Goal: Entertainment & Leisure: Browse casually

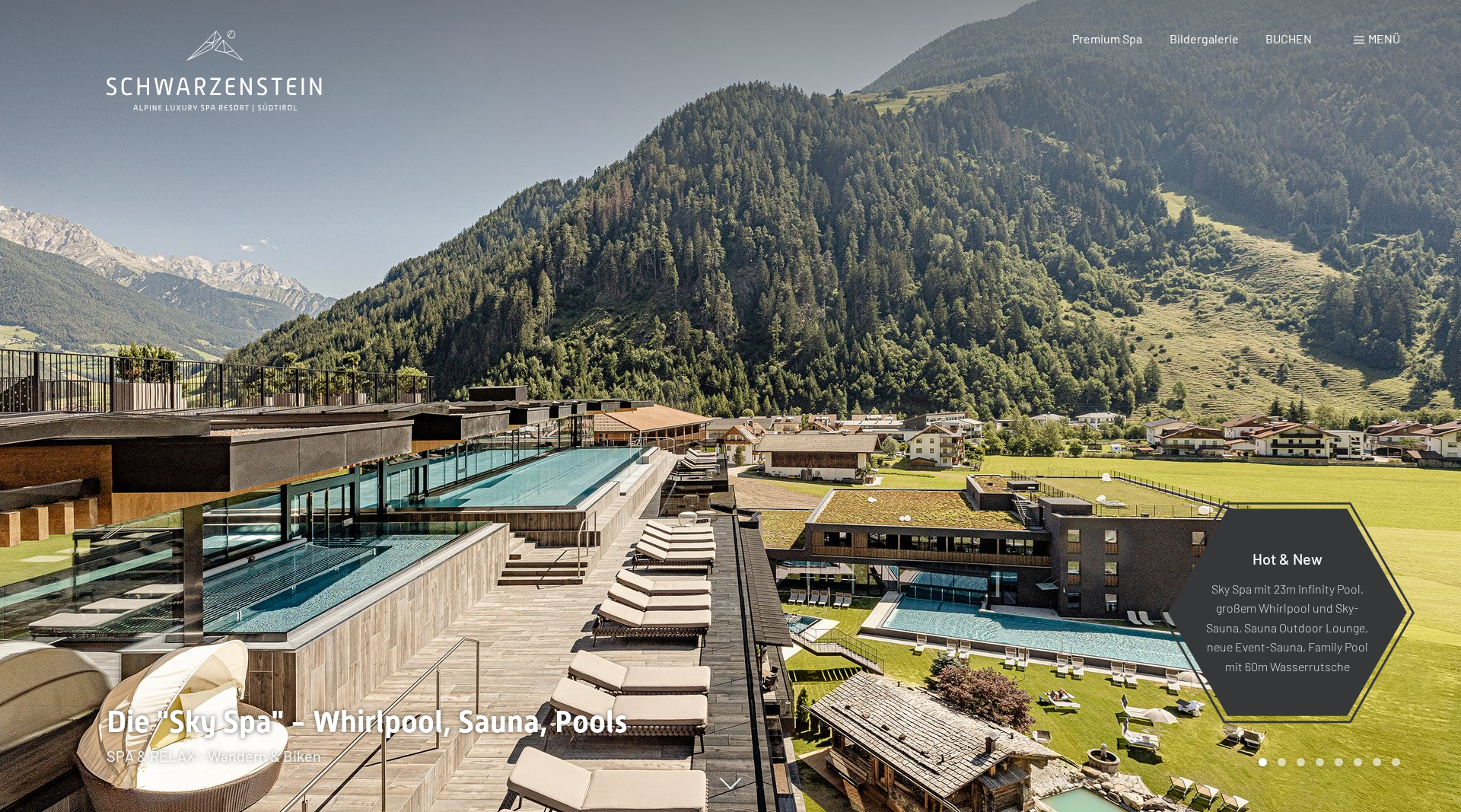
click at [1370, 46] on span "Menü" at bounding box center [1384, 38] width 32 height 15
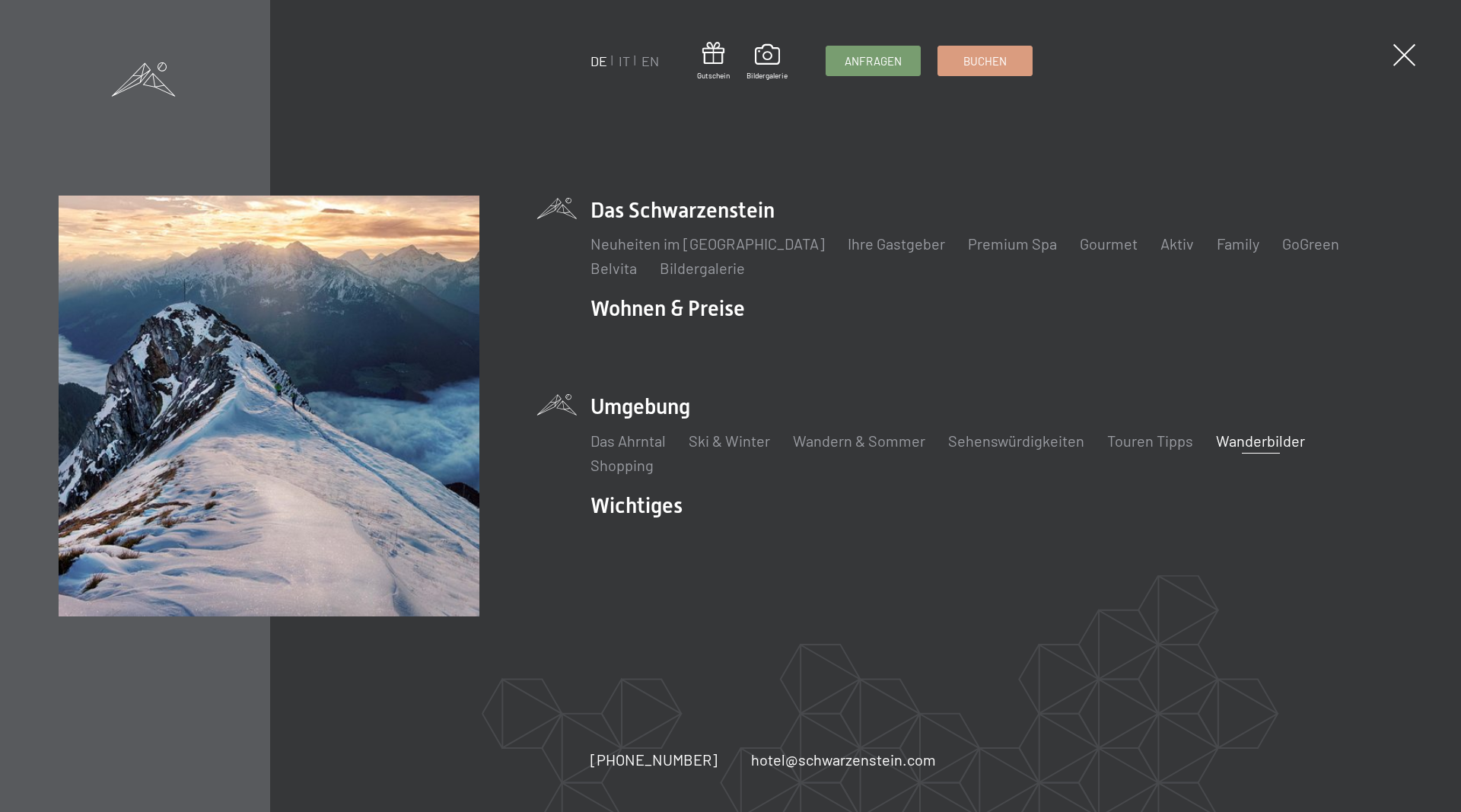
click at [1273, 445] on link "Wanderbilder" at bounding box center [1260, 440] width 89 height 18
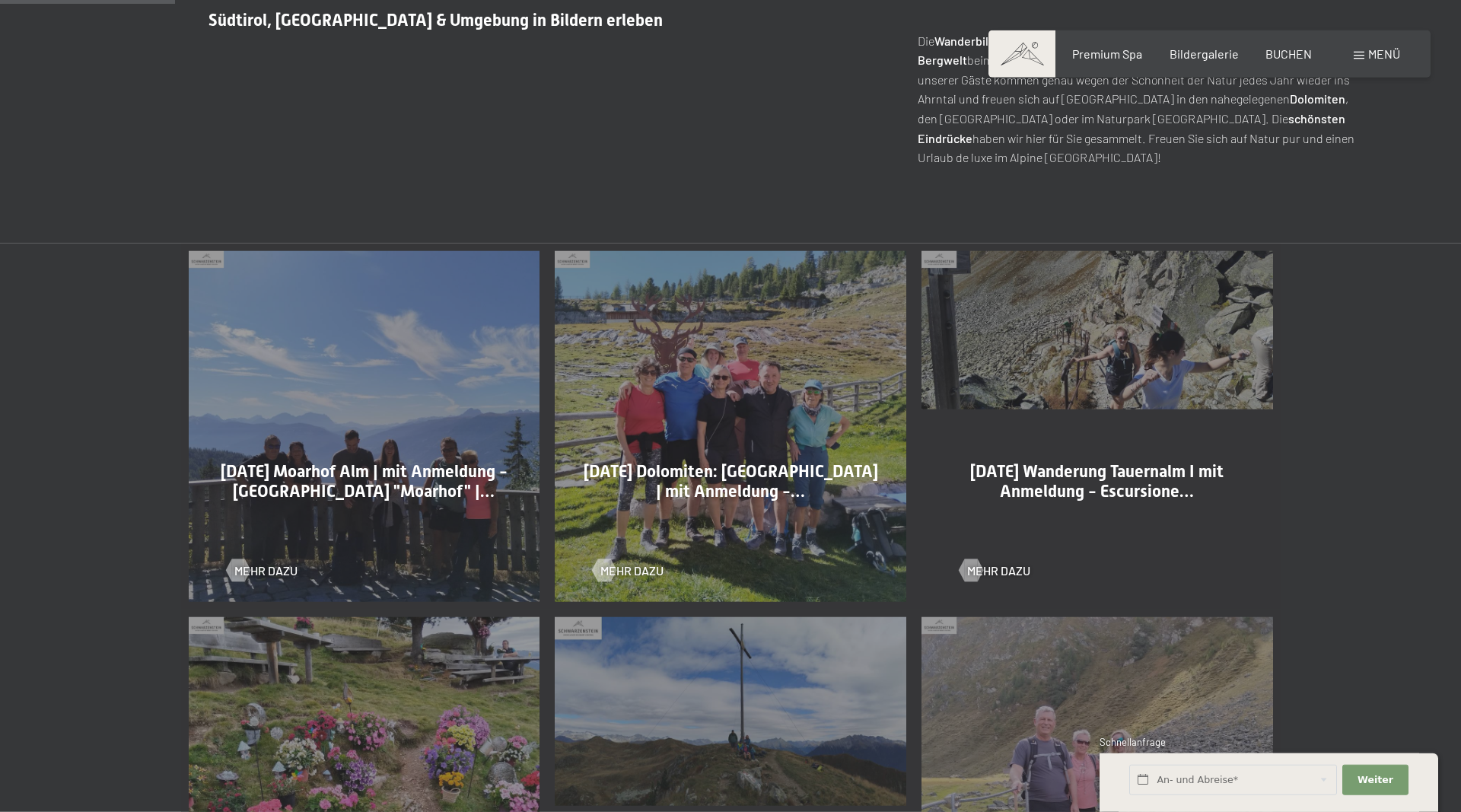
scroll to position [776, 0]
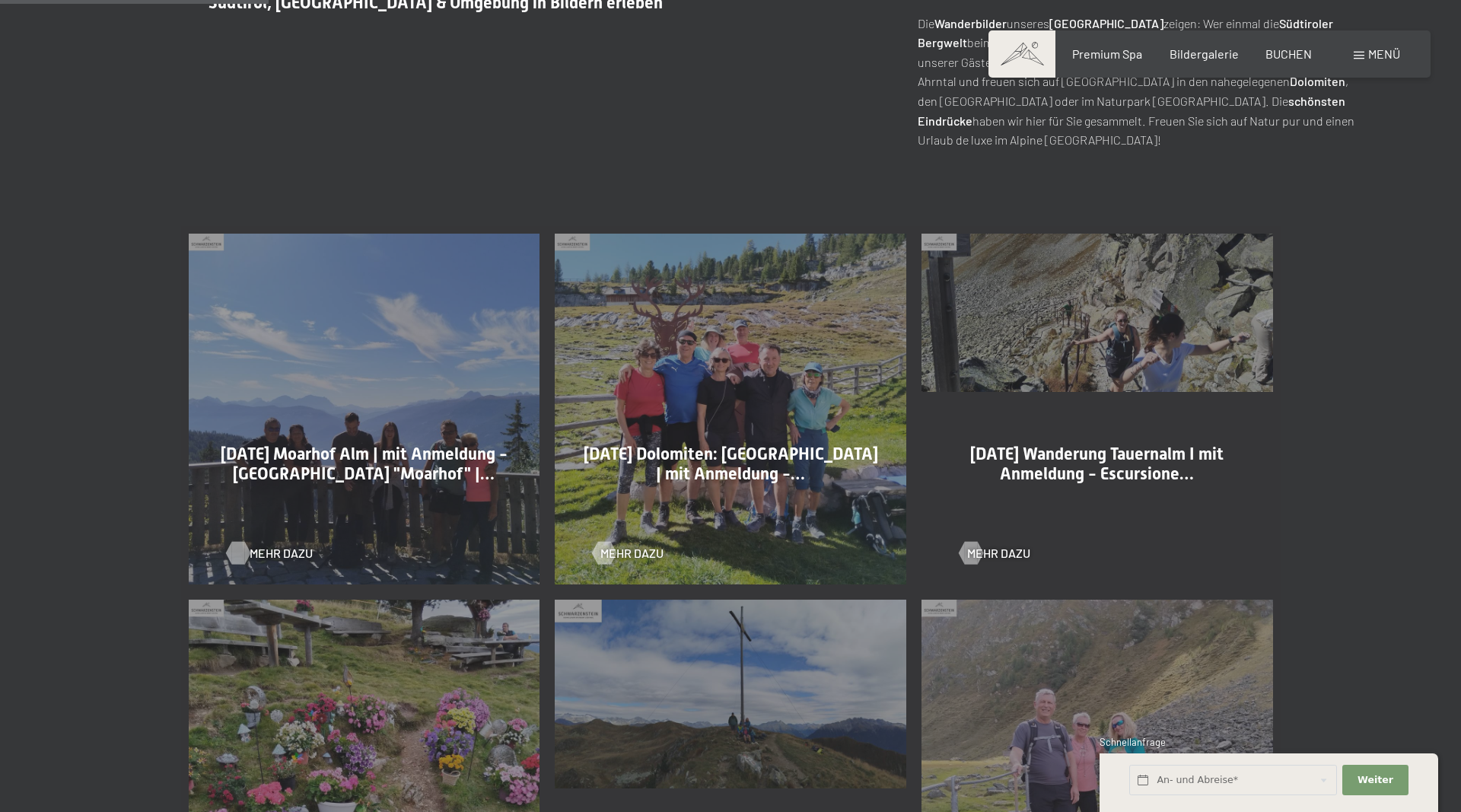
click at [279, 556] on span "Mehr dazu" at bounding box center [281, 552] width 63 height 17
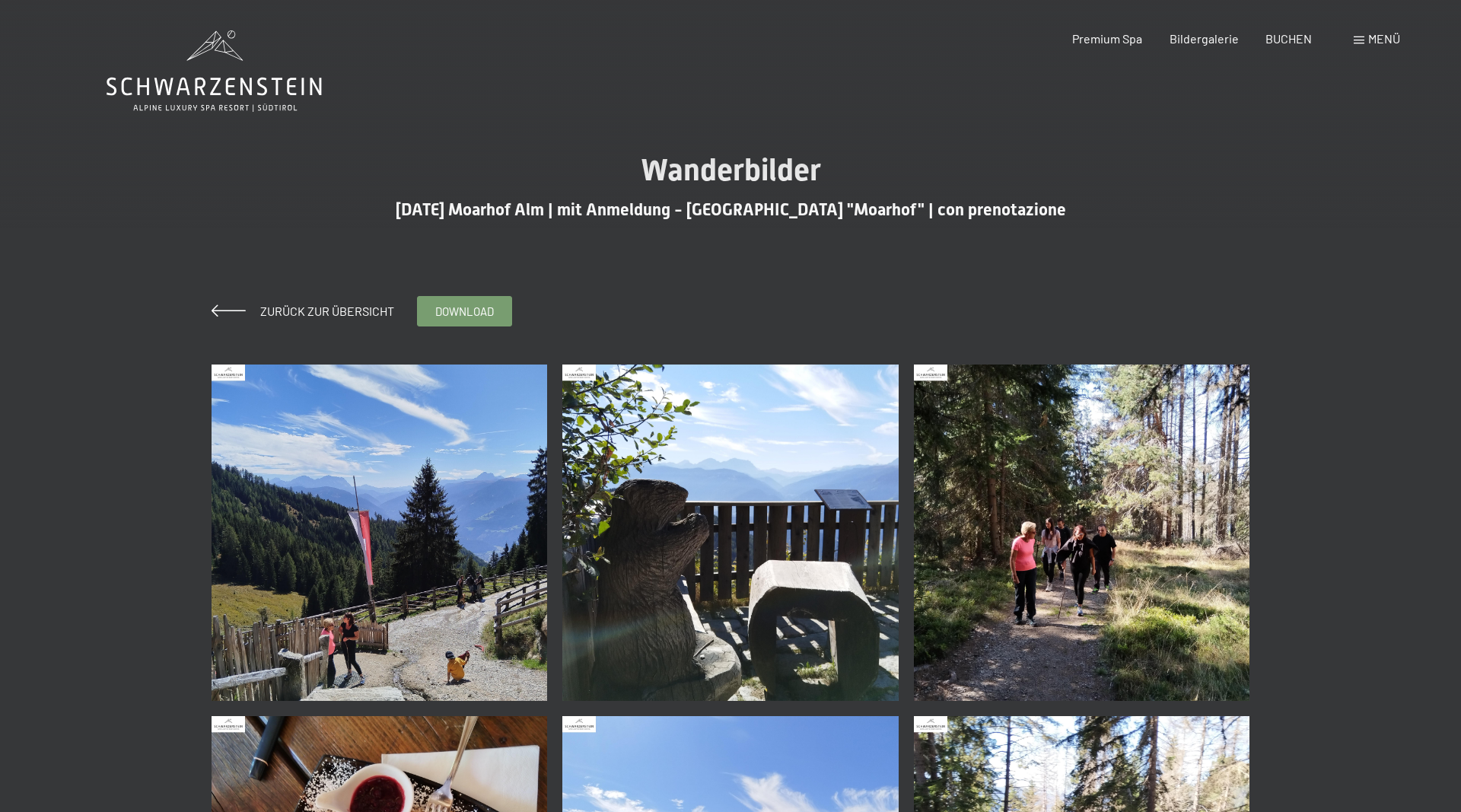
click at [400, 564] on img at bounding box center [380, 532] width 336 height 336
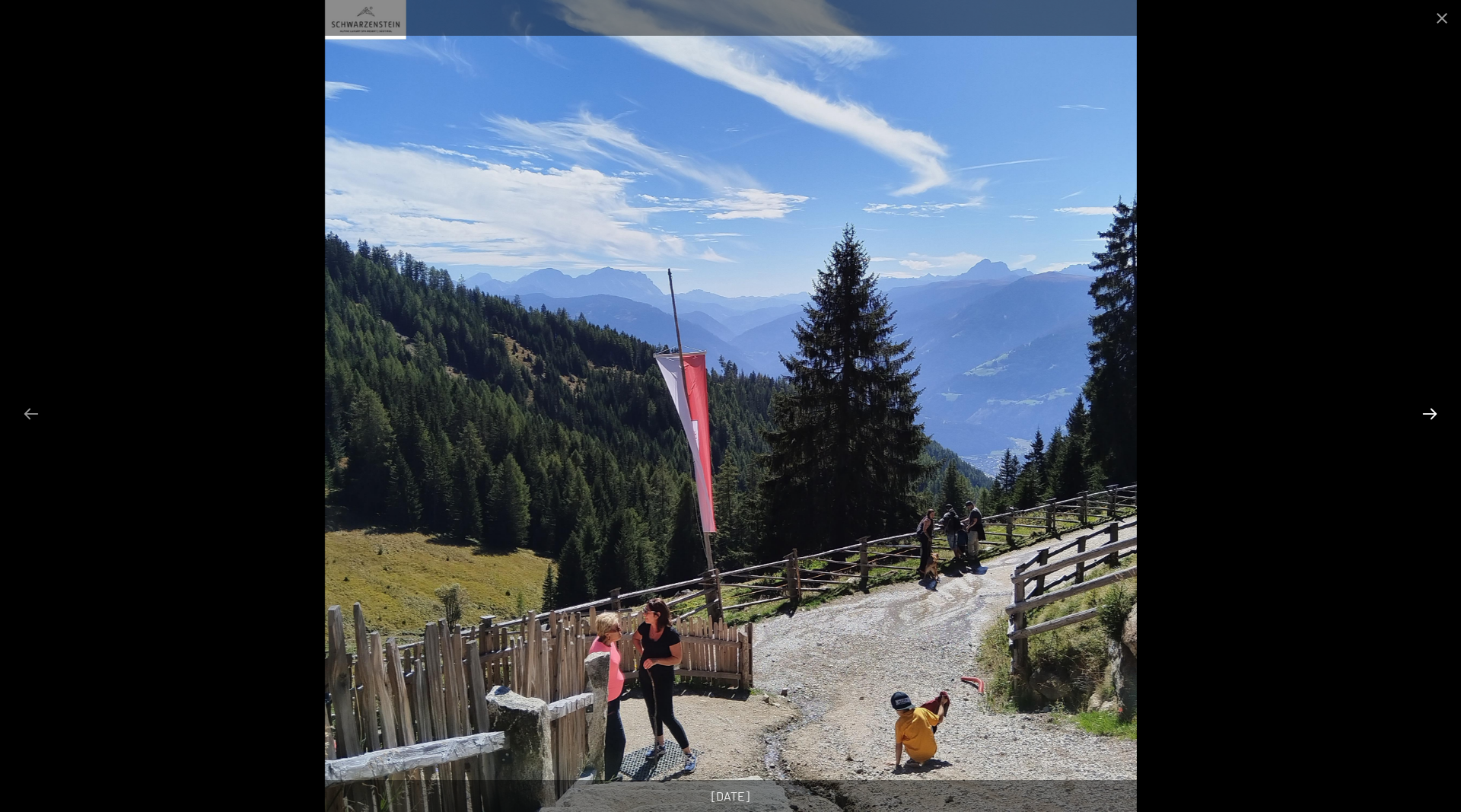
click at [1436, 417] on button "Next slide" at bounding box center [1430, 413] width 32 height 30
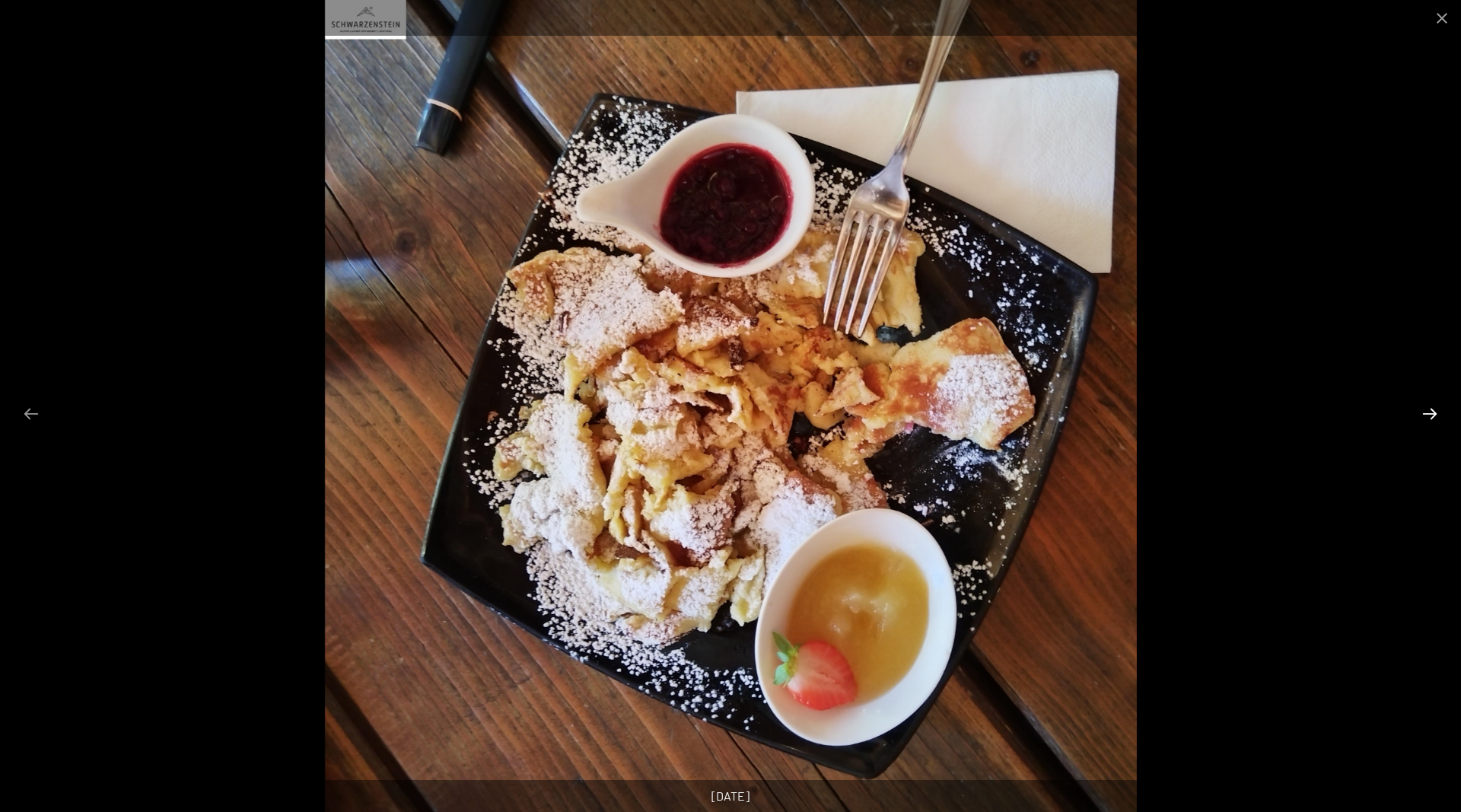
click at [1436, 417] on button "Next slide" at bounding box center [1430, 413] width 32 height 30
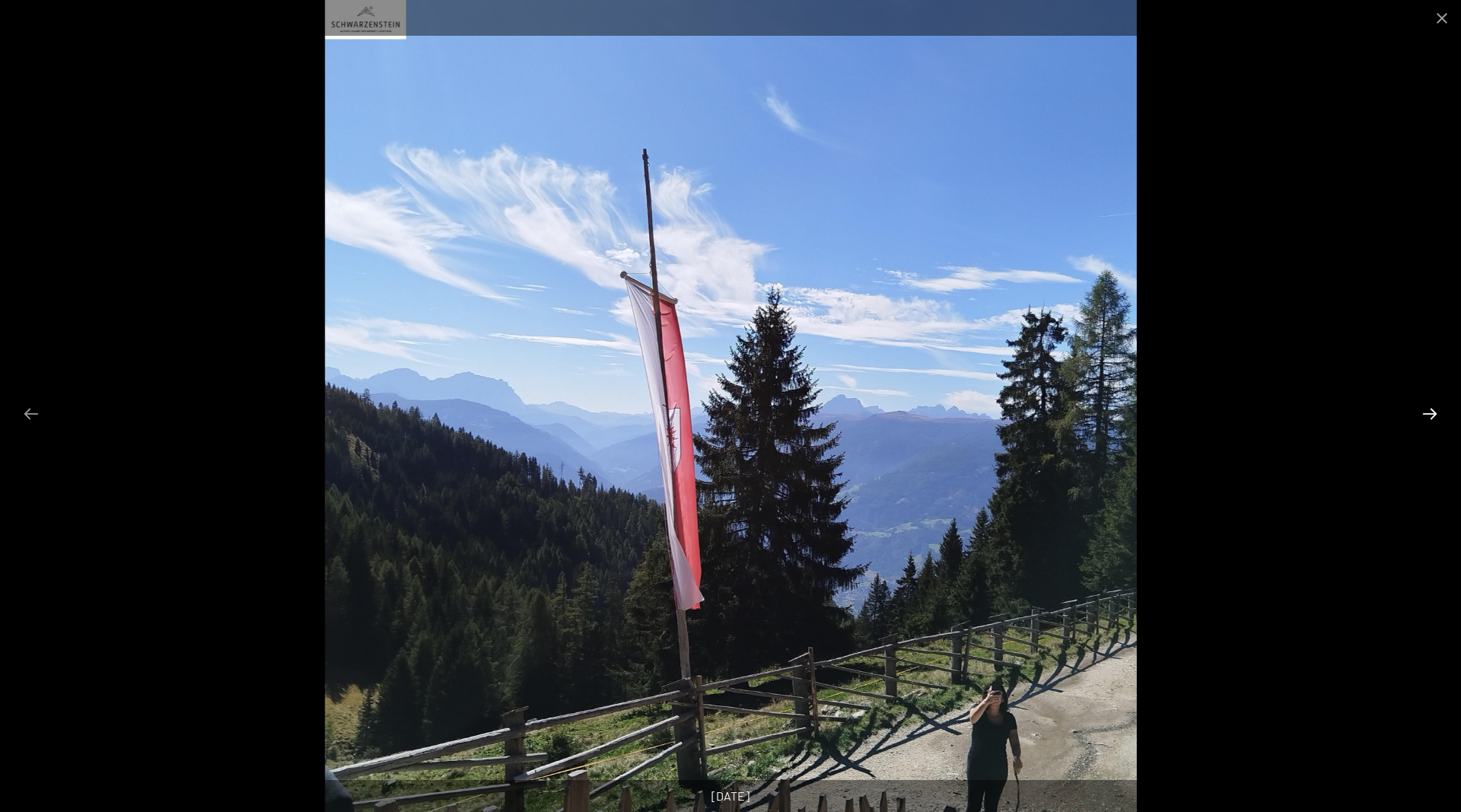
click at [1436, 417] on button "Next slide" at bounding box center [1430, 413] width 32 height 30
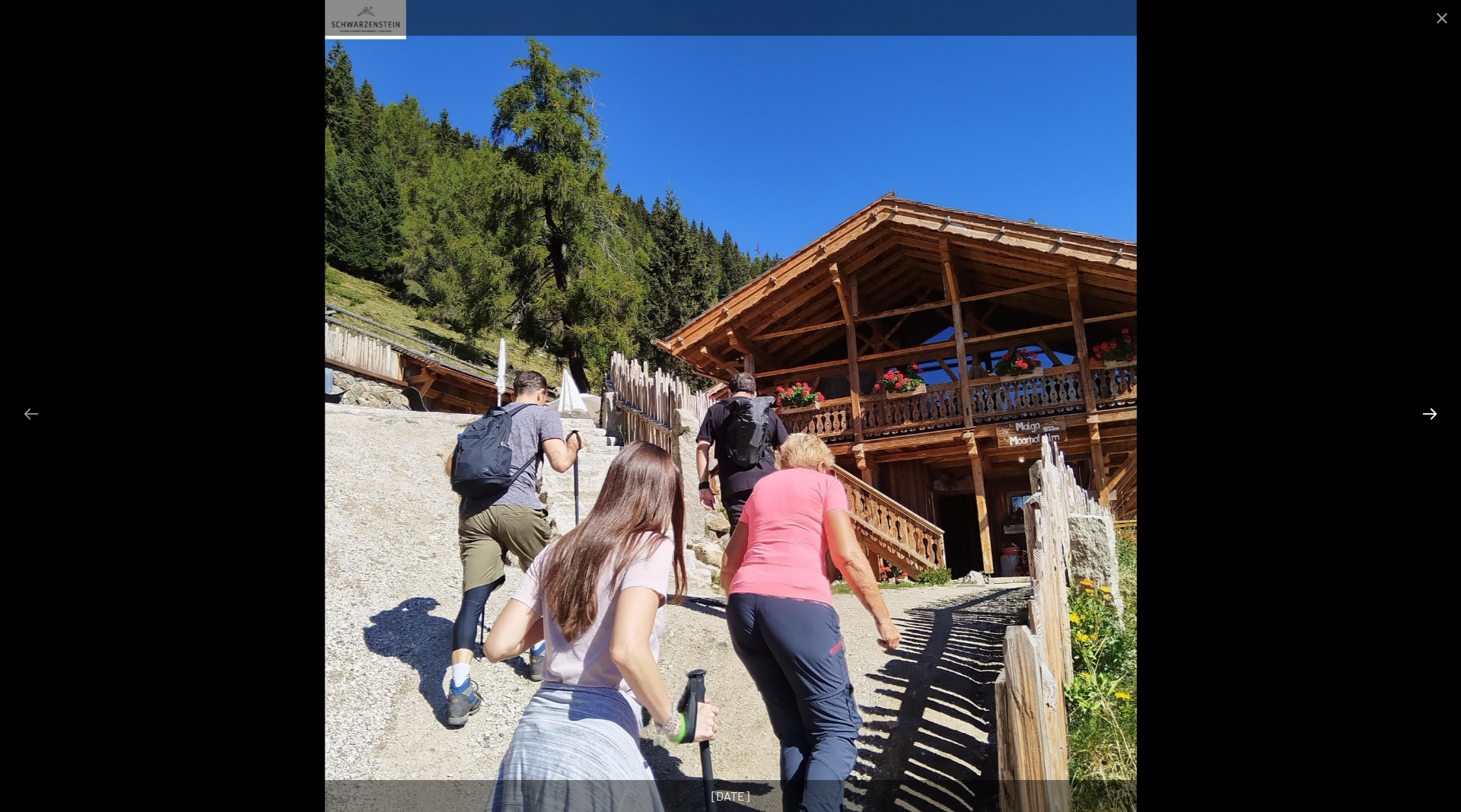
click at [1434, 415] on button "Next slide" at bounding box center [1430, 413] width 32 height 30
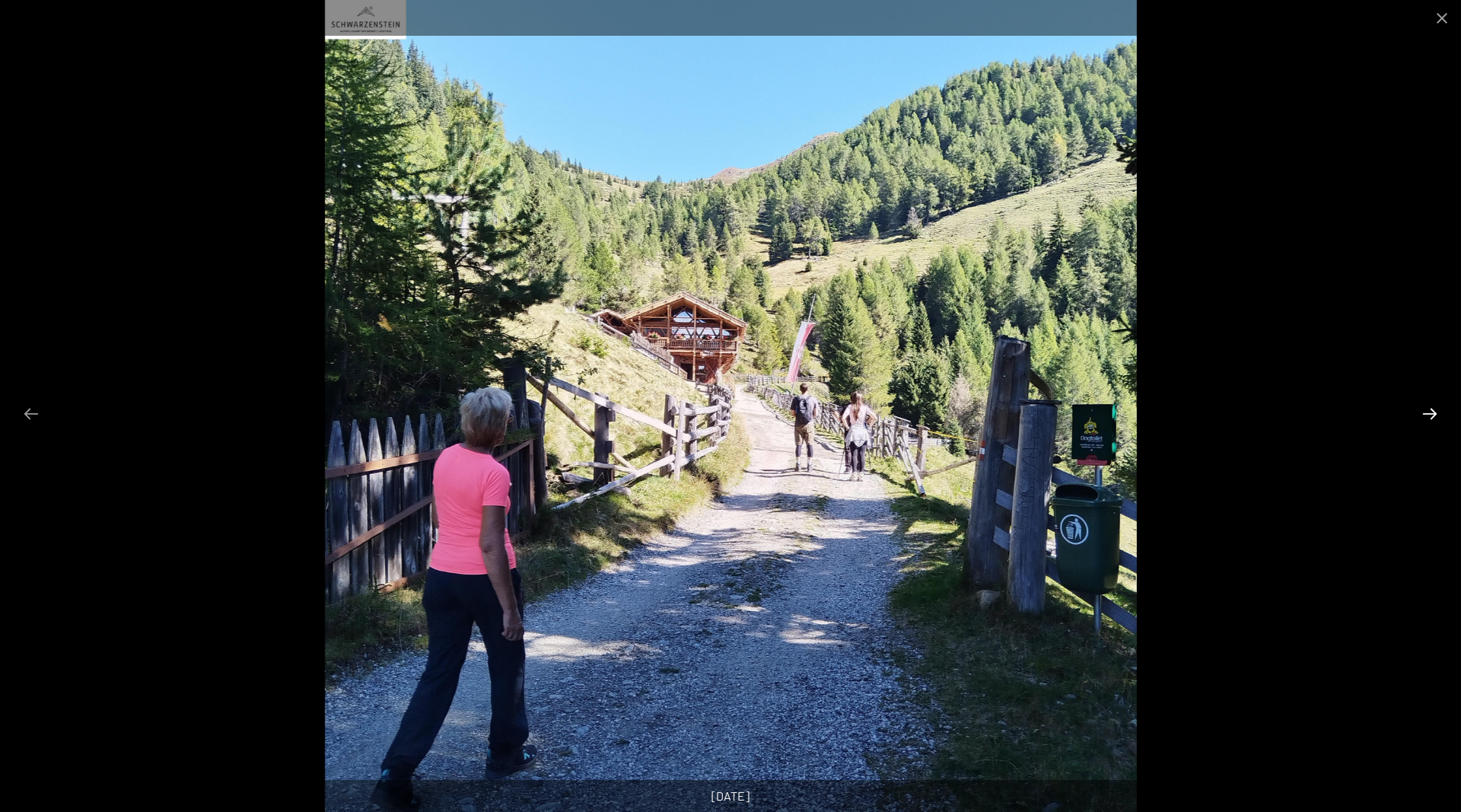
click at [1434, 415] on button "Next slide" at bounding box center [1430, 413] width 32 height 30
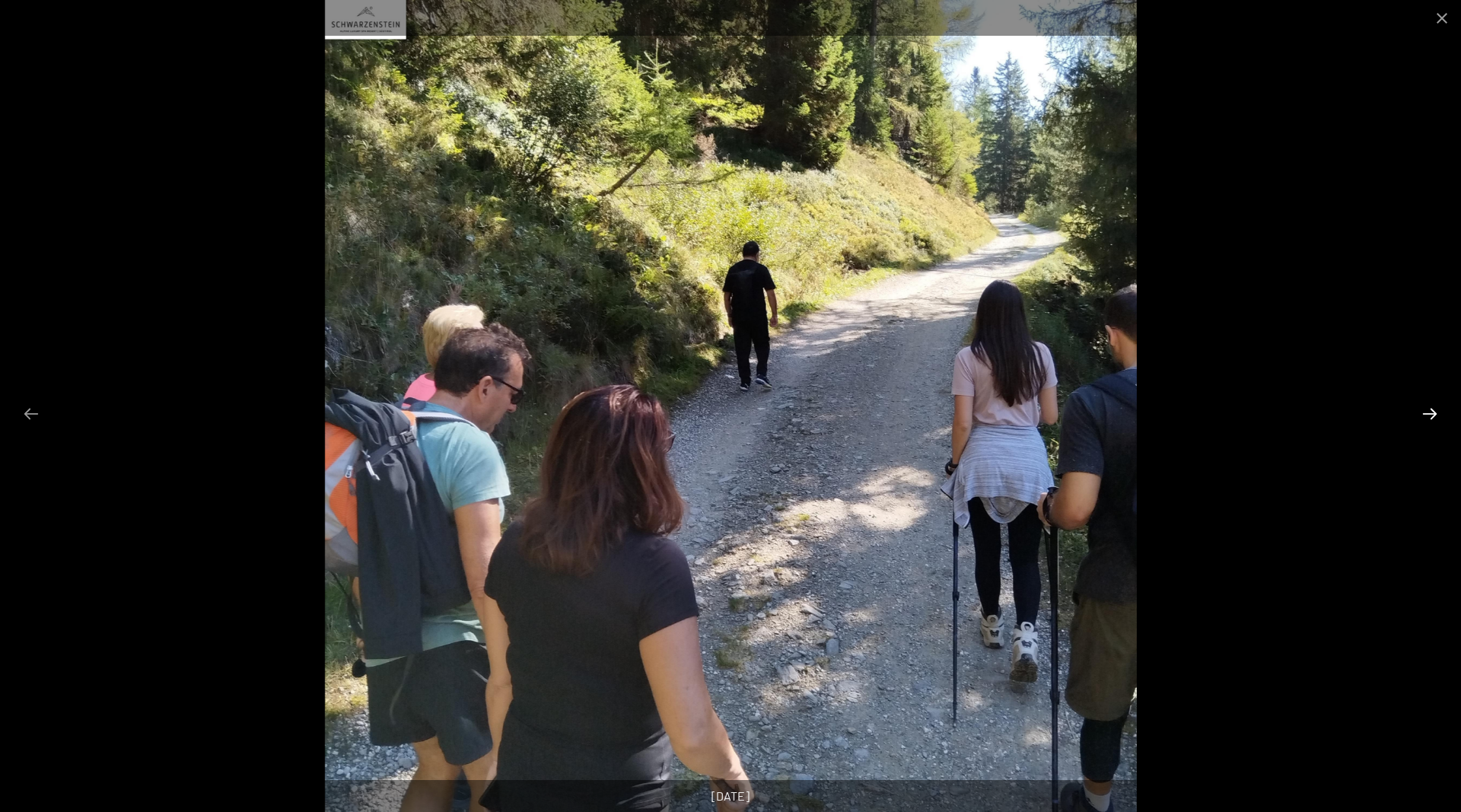
click at [1434, 415] on button "Next slide" at bounding box center [1430, 413] width 32 height 30
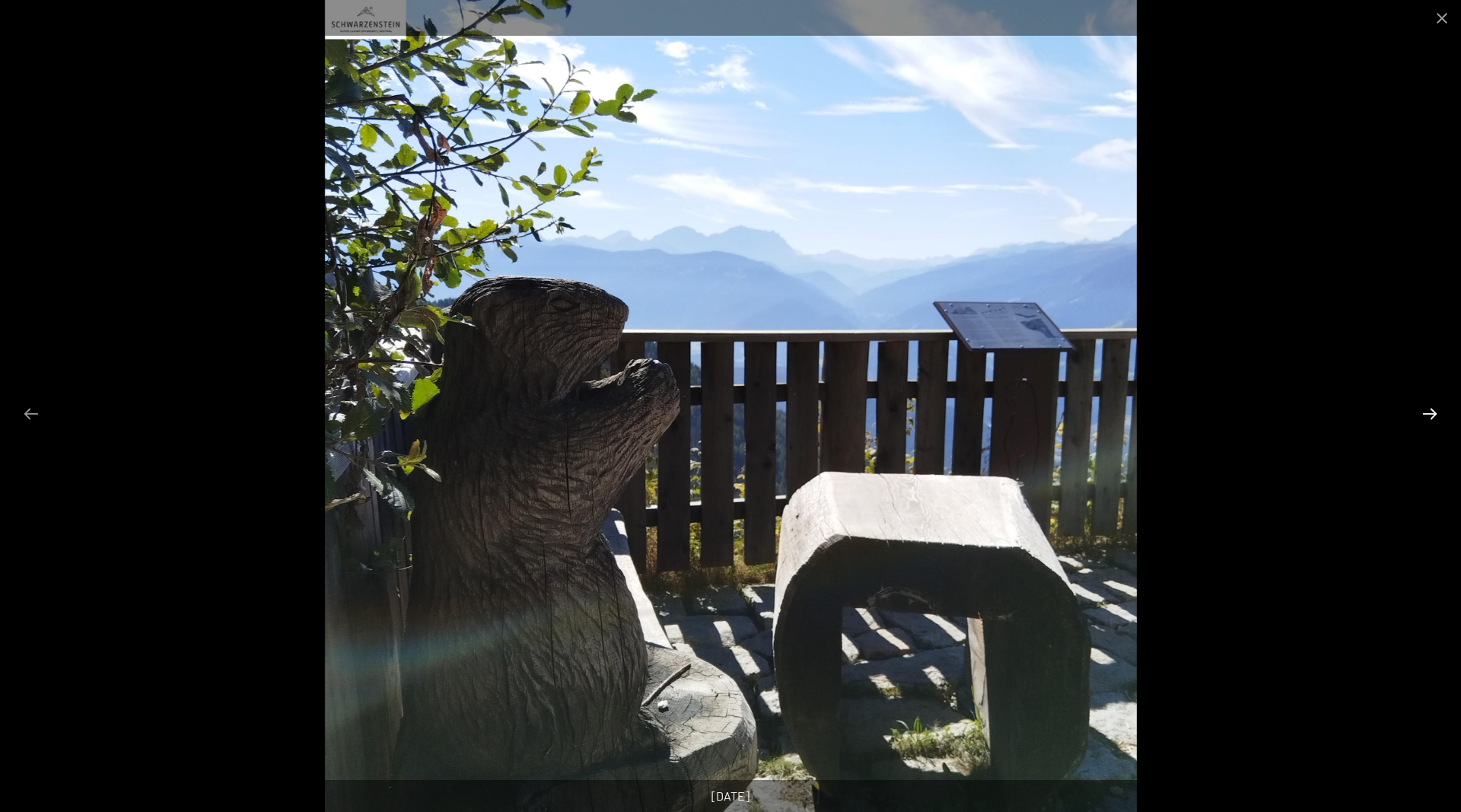
click at [1434, 415] on button "Next slide" at bounding box center [1430, 413] width 32 height 30
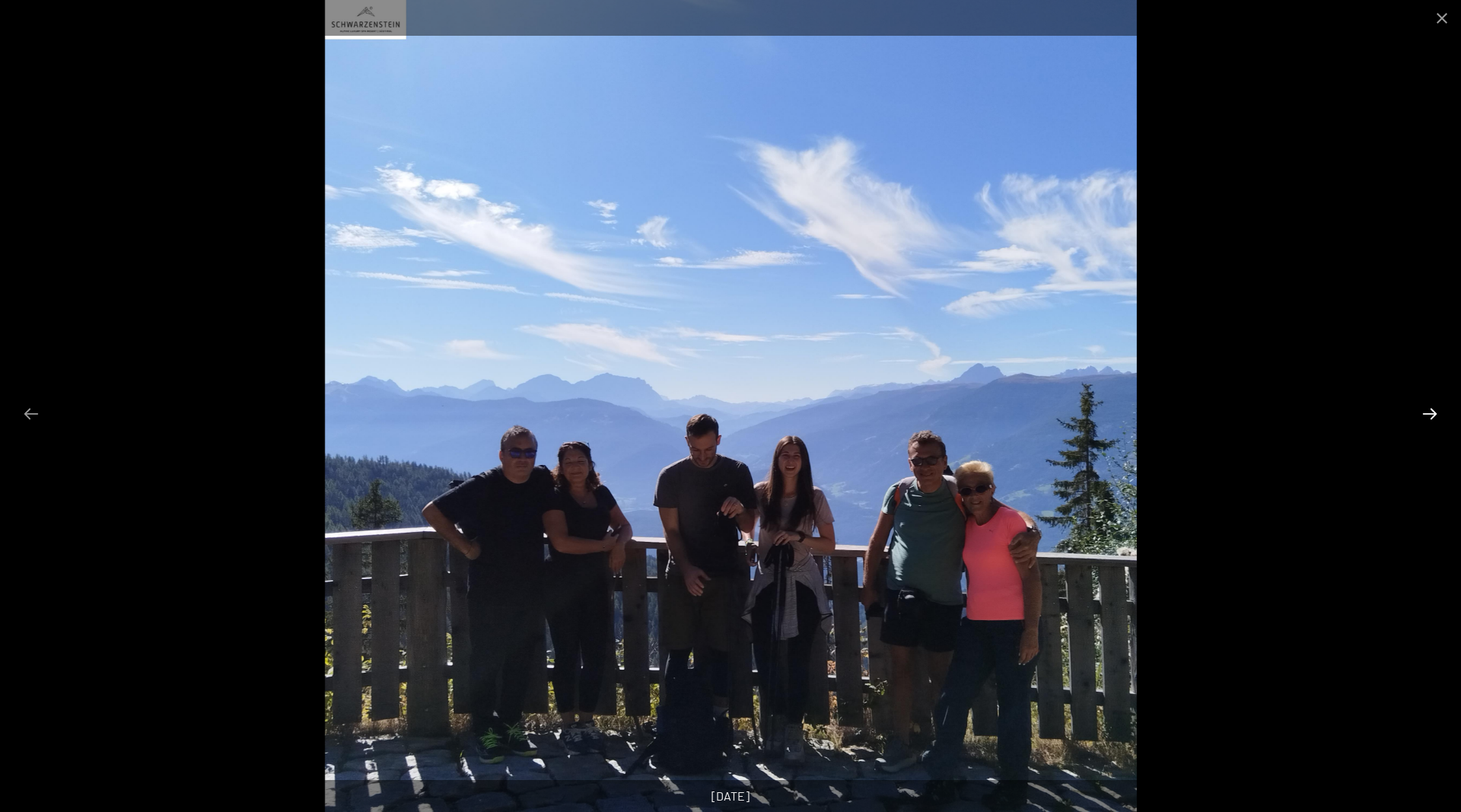
click at [1434, 415] on button "Next slide" at bounding box center [1430, 413] width 32 height 30
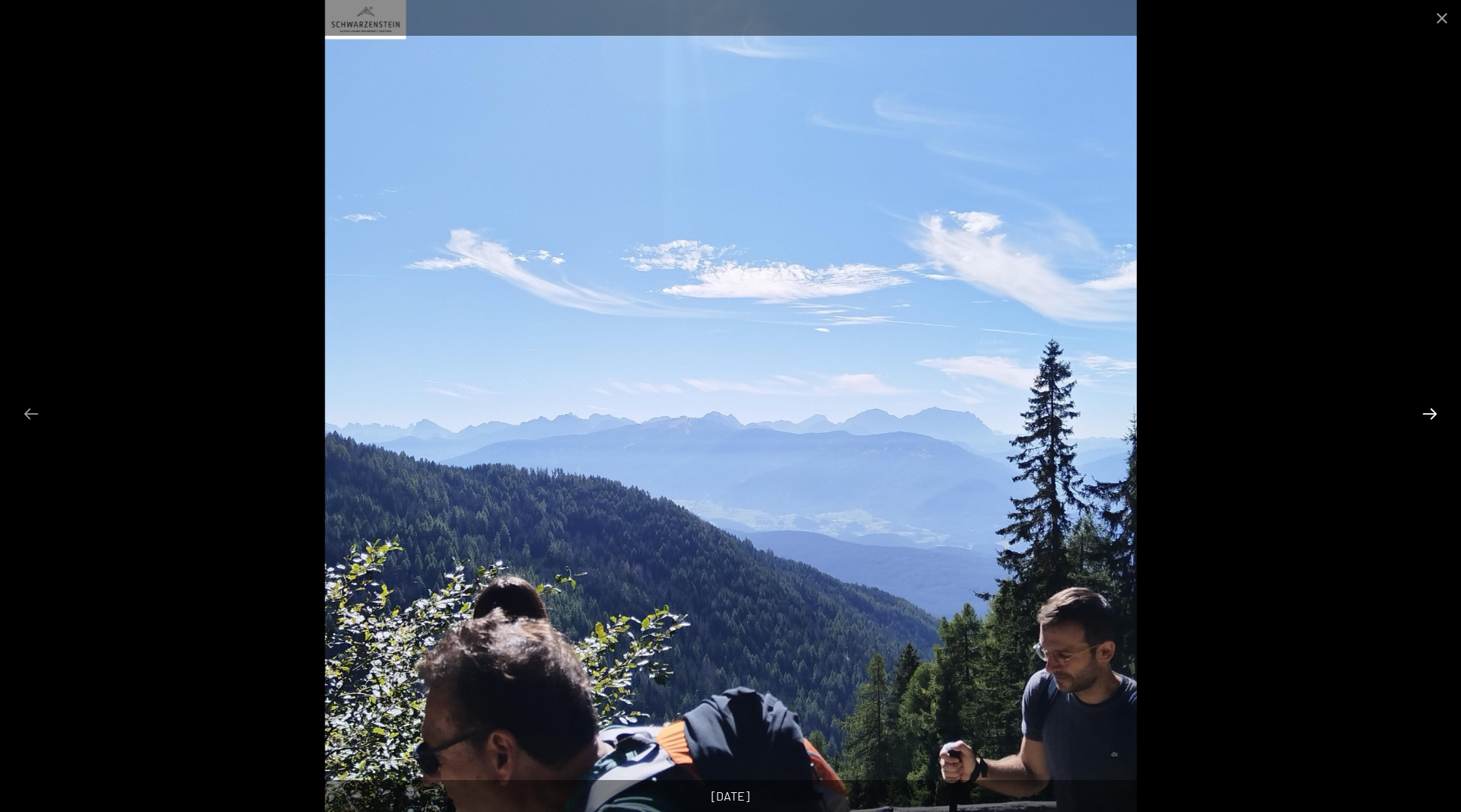
click at [1434, 415] on button "Next slide" at bounding box center [1430, 413] width 32 height 30
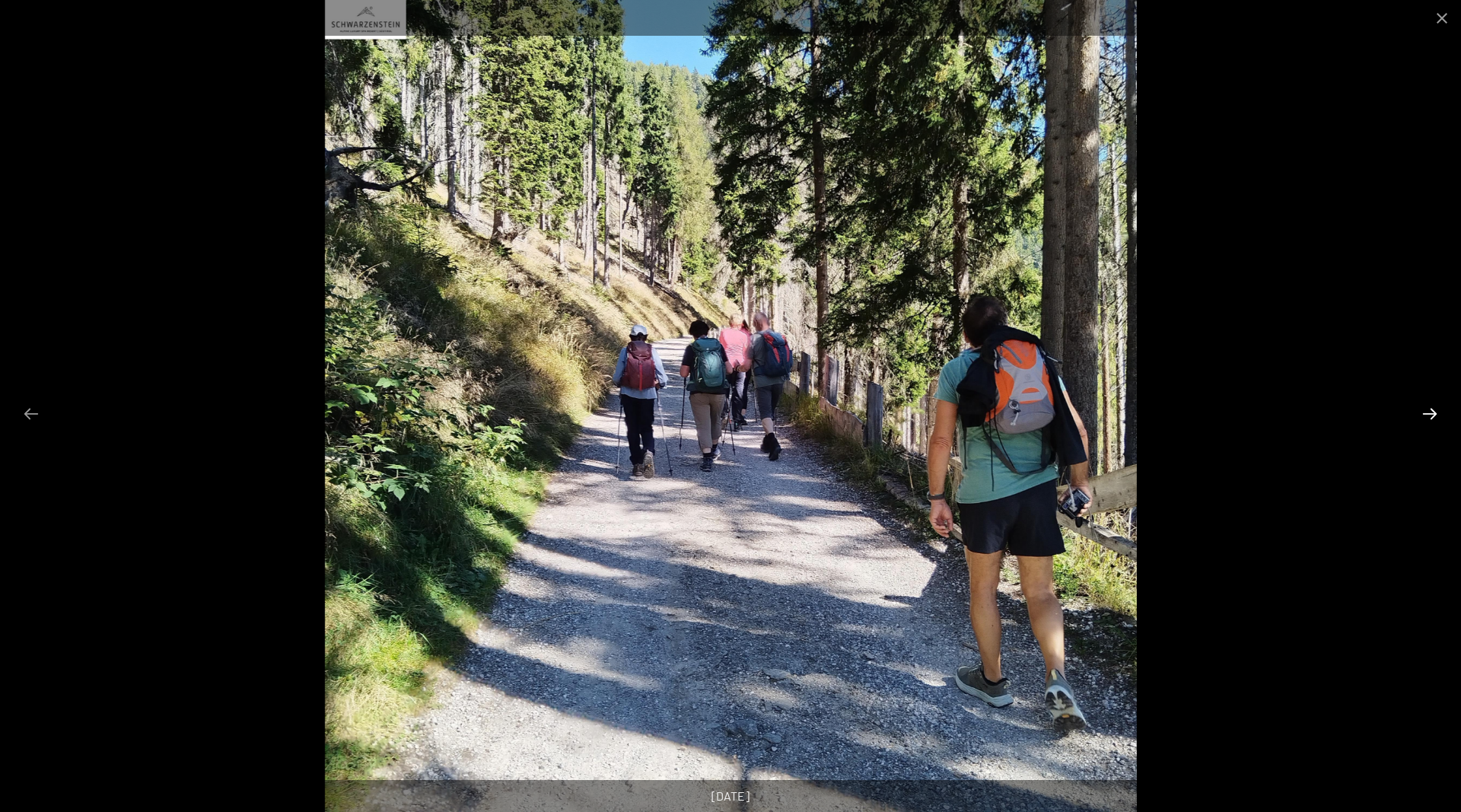
click at [1434, 415] on button "Next slide" at bounding box center [1430, 413] width 32 height 30
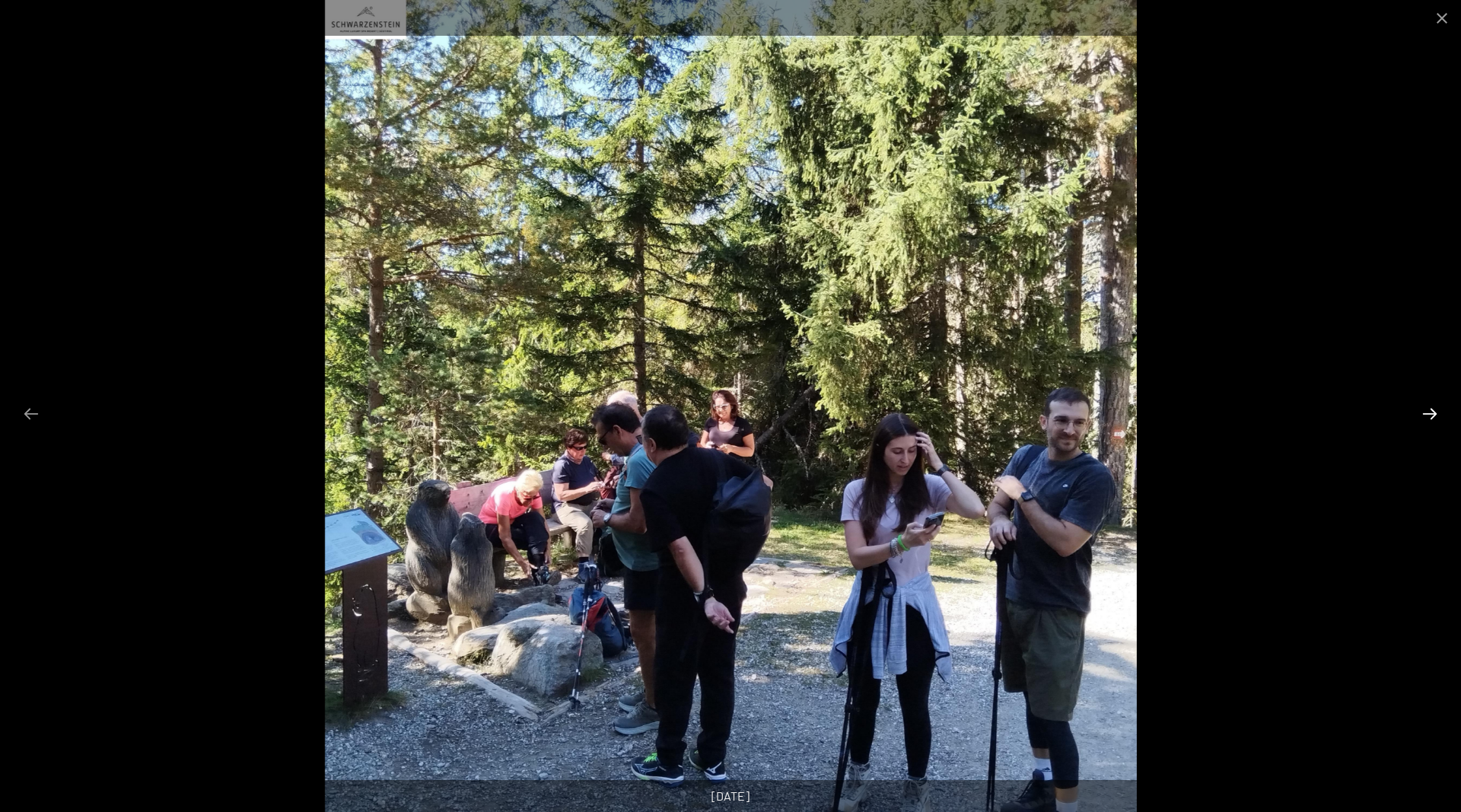
click at [1434, 415] on button "Next slide" at bounding box center [1430, 413] width 32 height 30
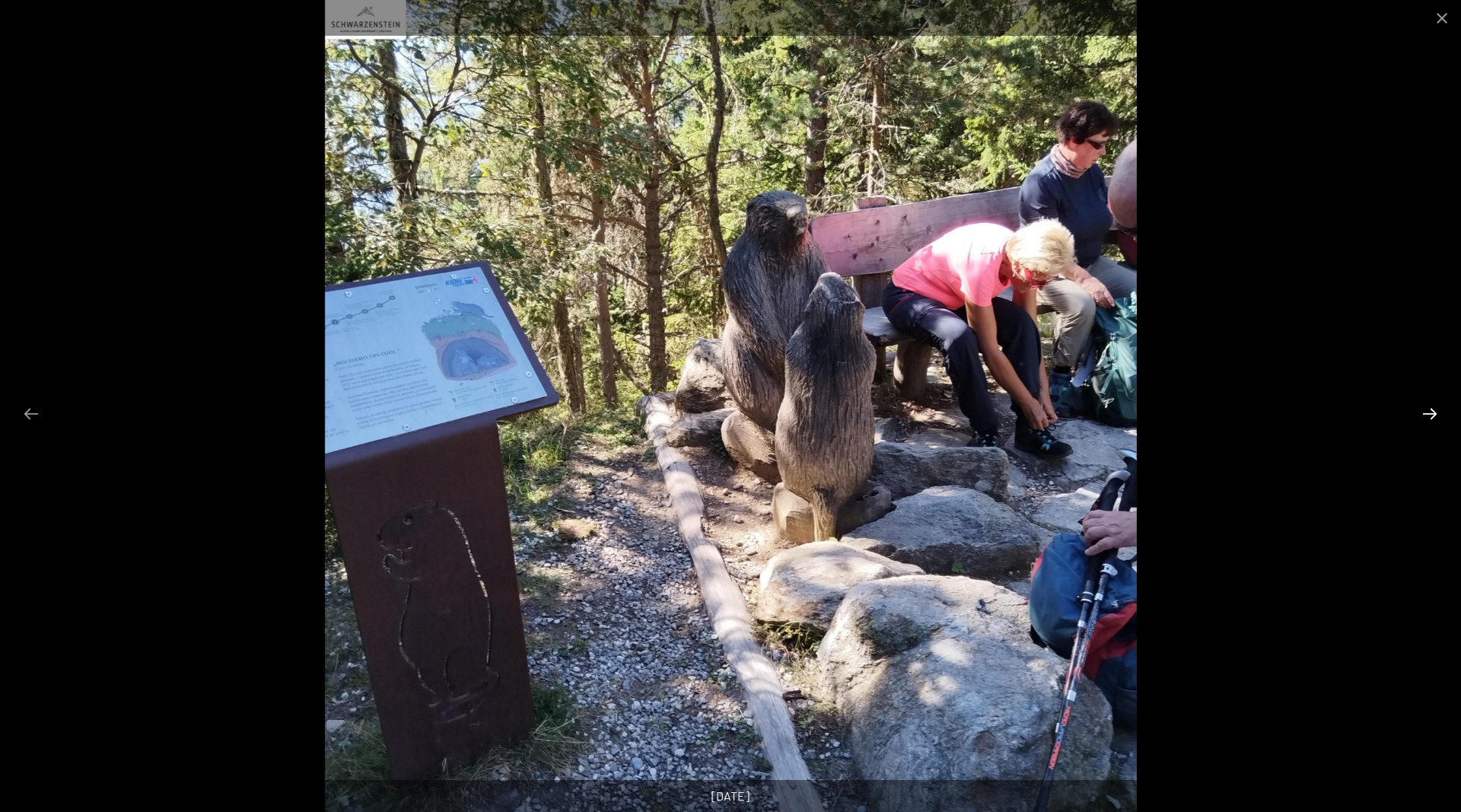
click at [1434, 415] on button "Next slide" at bounding box center [1430, 413] width 32 height 30
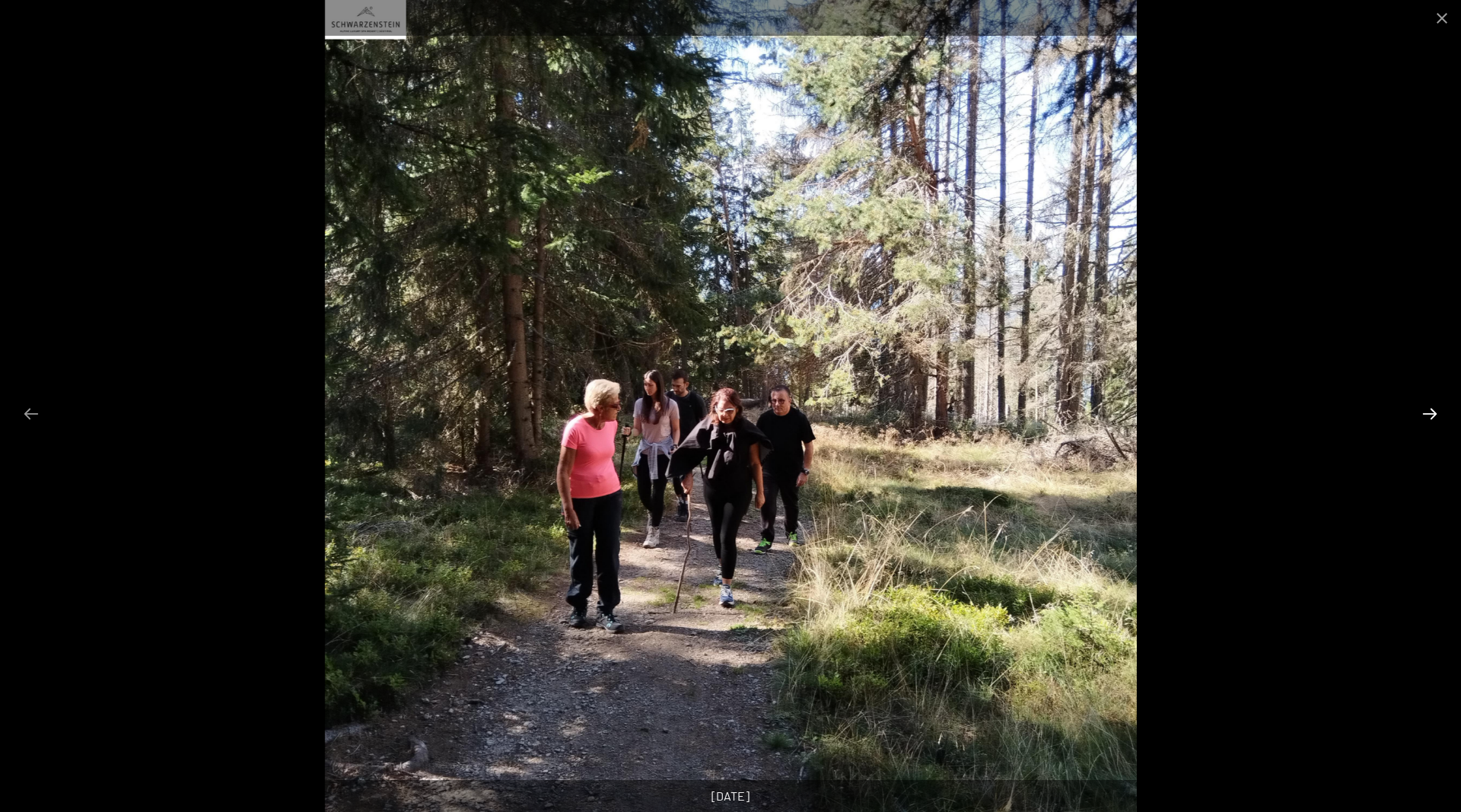
click at [1434, 415] on button "Next slide" at bounding box center [1430, 413] width 32 height 30
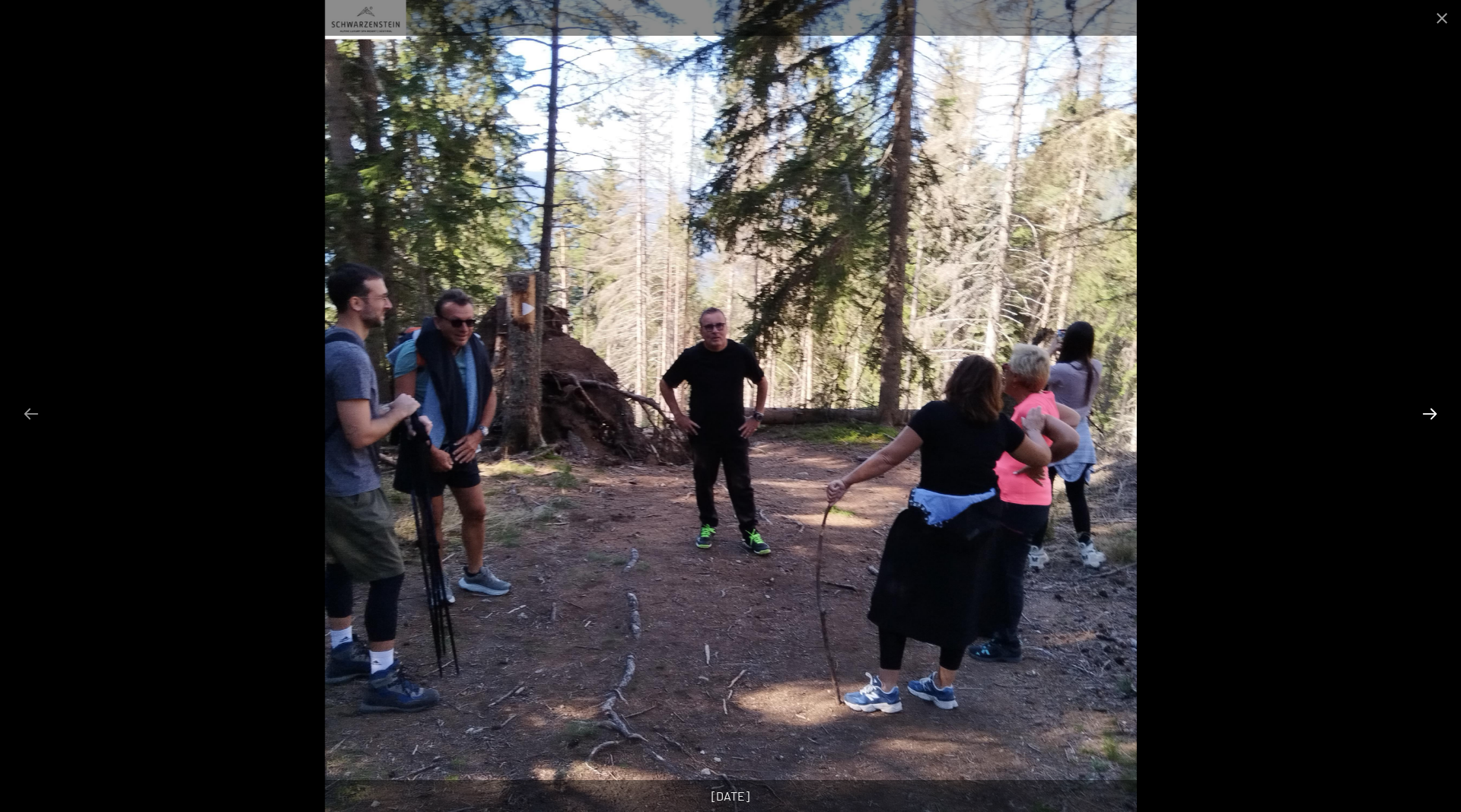
click at [1434, 415] on button "Next slide" at bounding box center [1430, 413] width 32 height 30
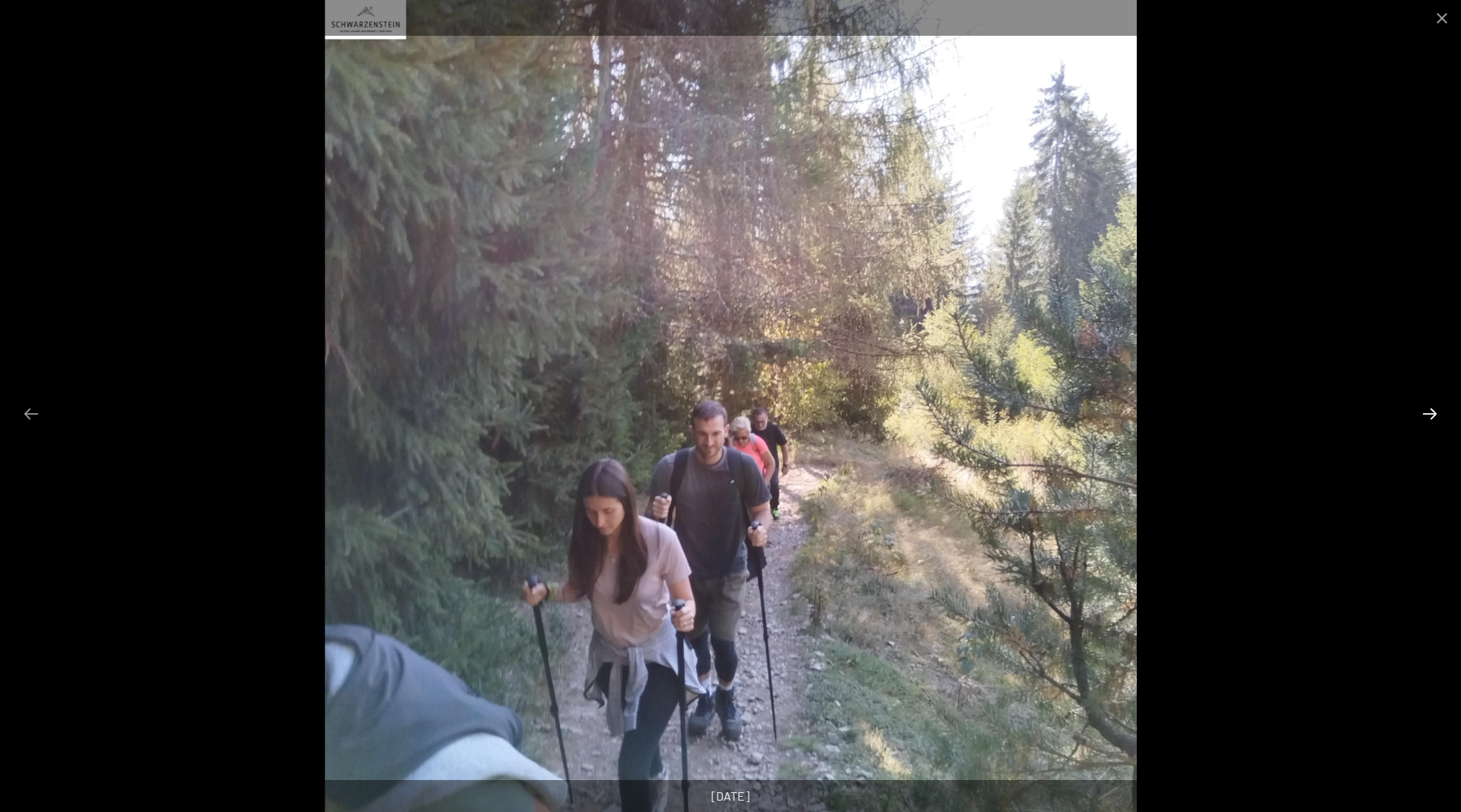
click at [1434, 415] on button "Next slide" at bounding box center [1430, 413] width 32 height 30
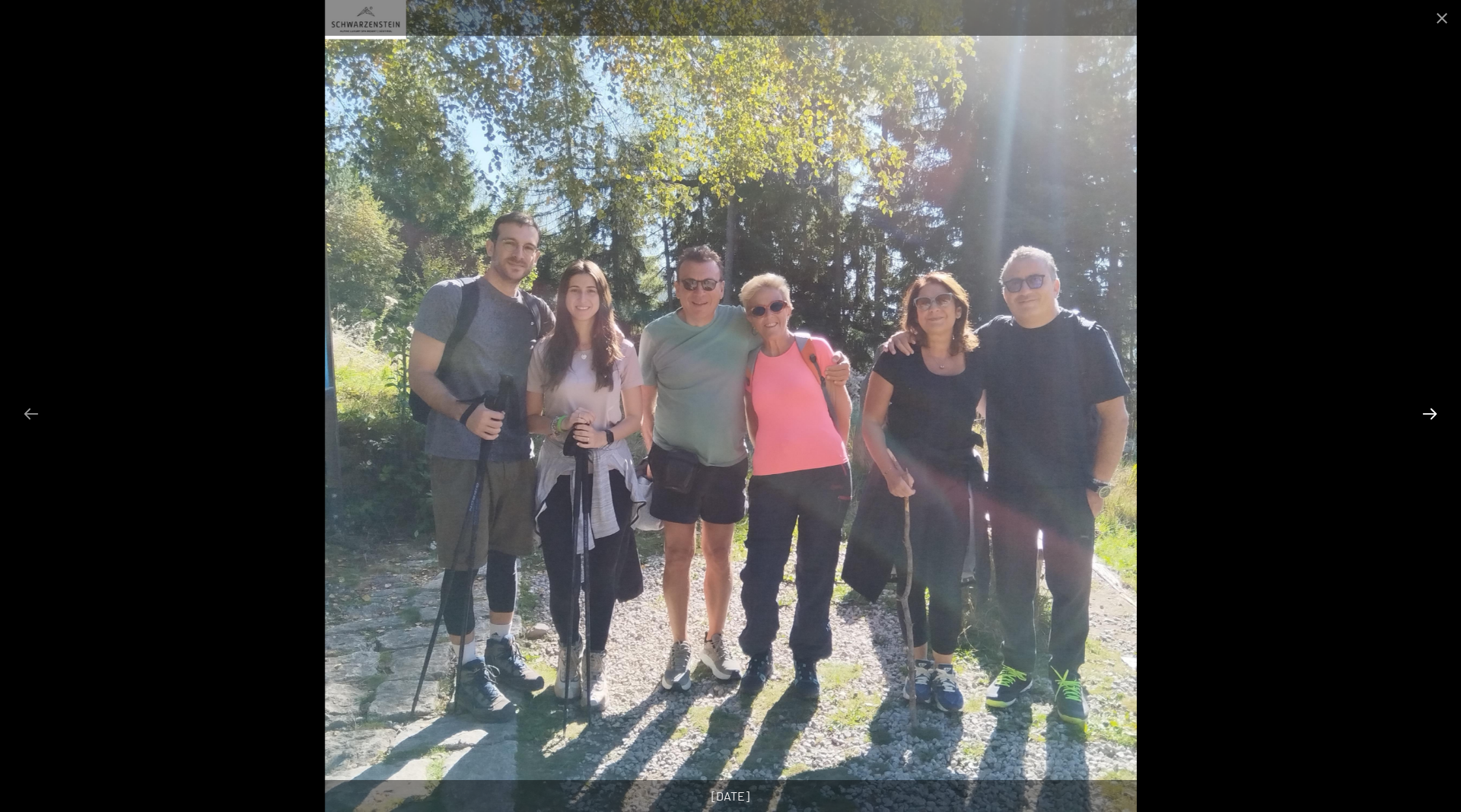
click at [1434, 415] on button "Next slide" at bounding box center [1430, 413] width 32 height 30
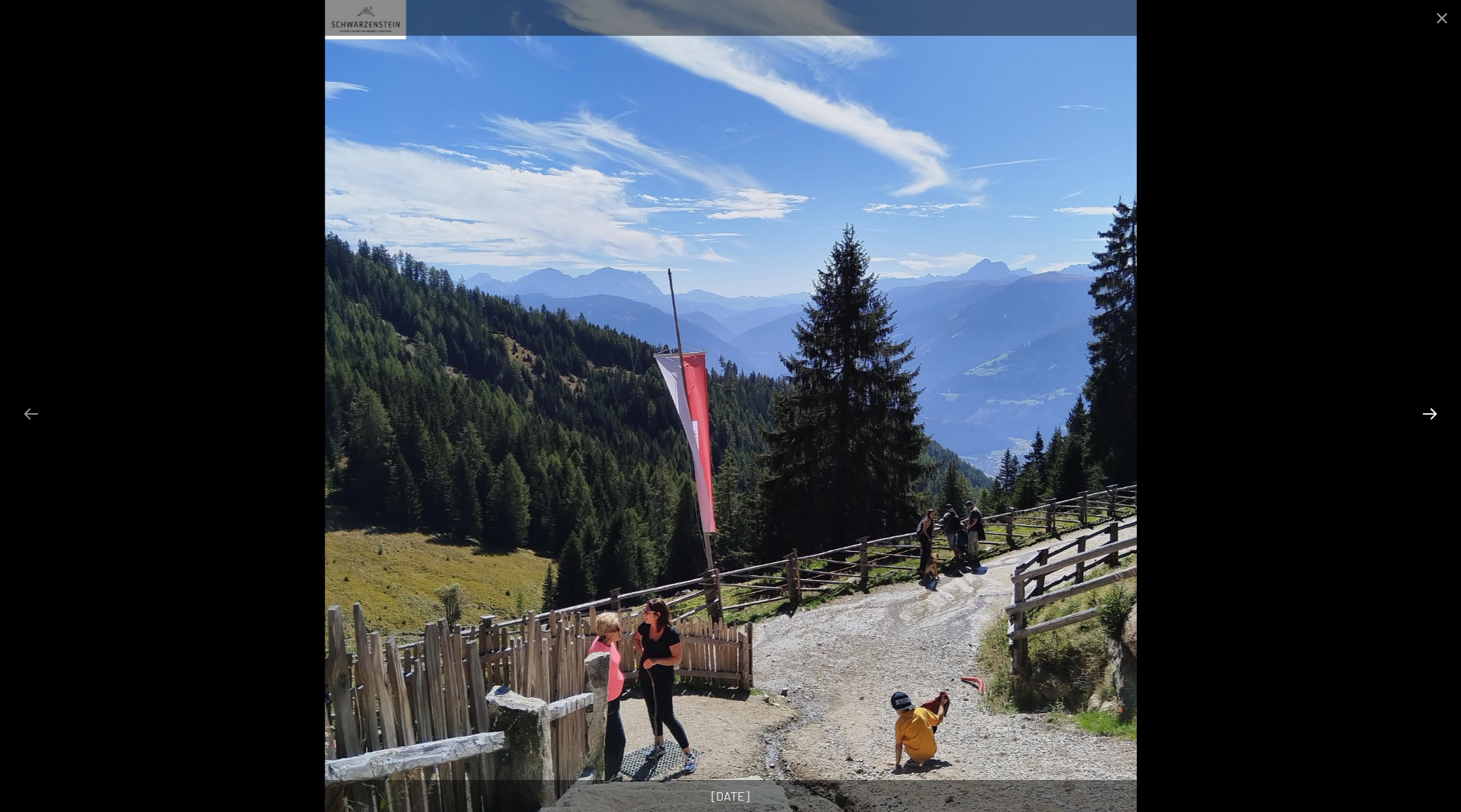
click at [1434, 415] on button "Next slide" at bounding box center [1430, 413] width 32 height 30
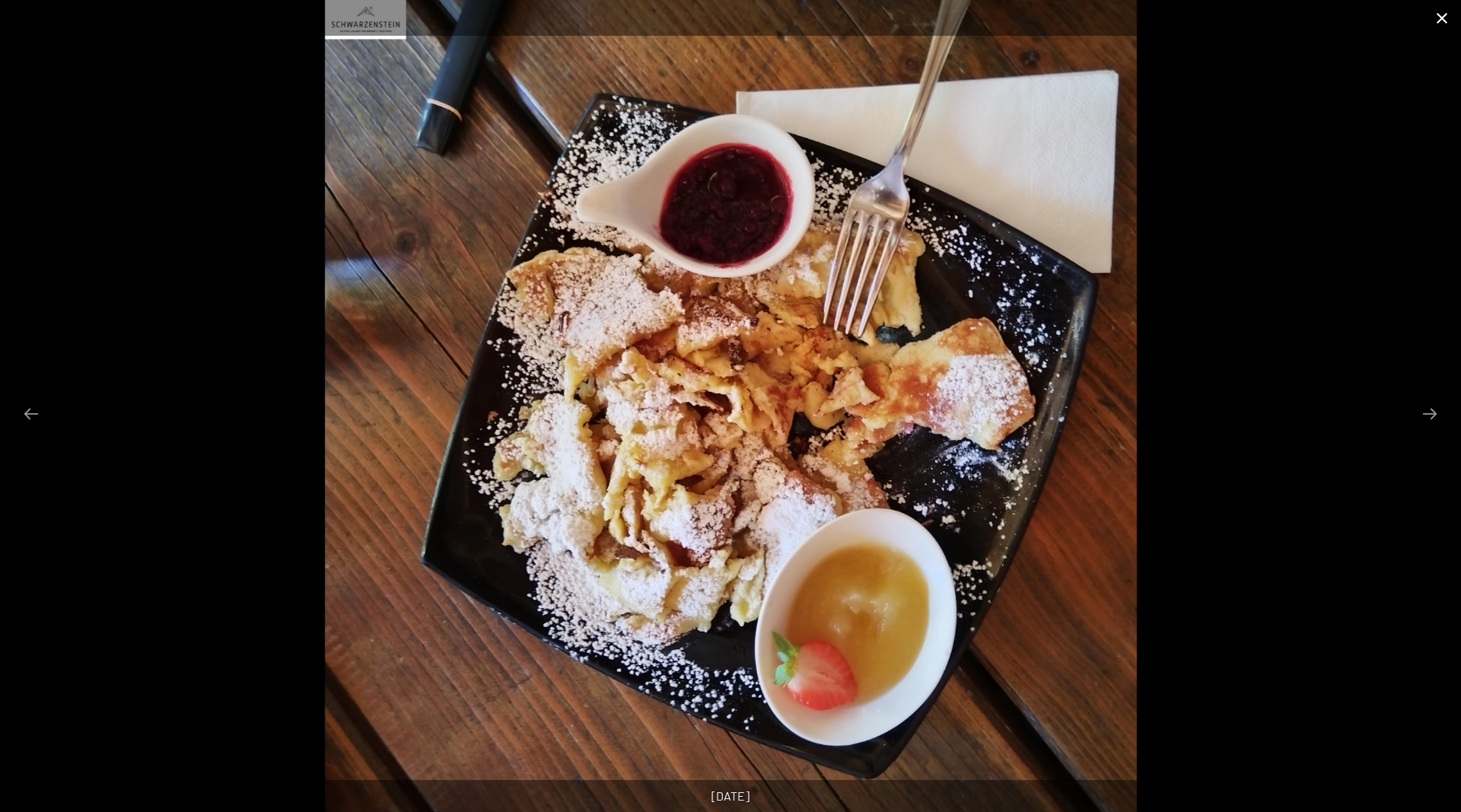
click at [1444, 17] on button "Close gallery" at bounding box center [1442, 17] width 38 height 36
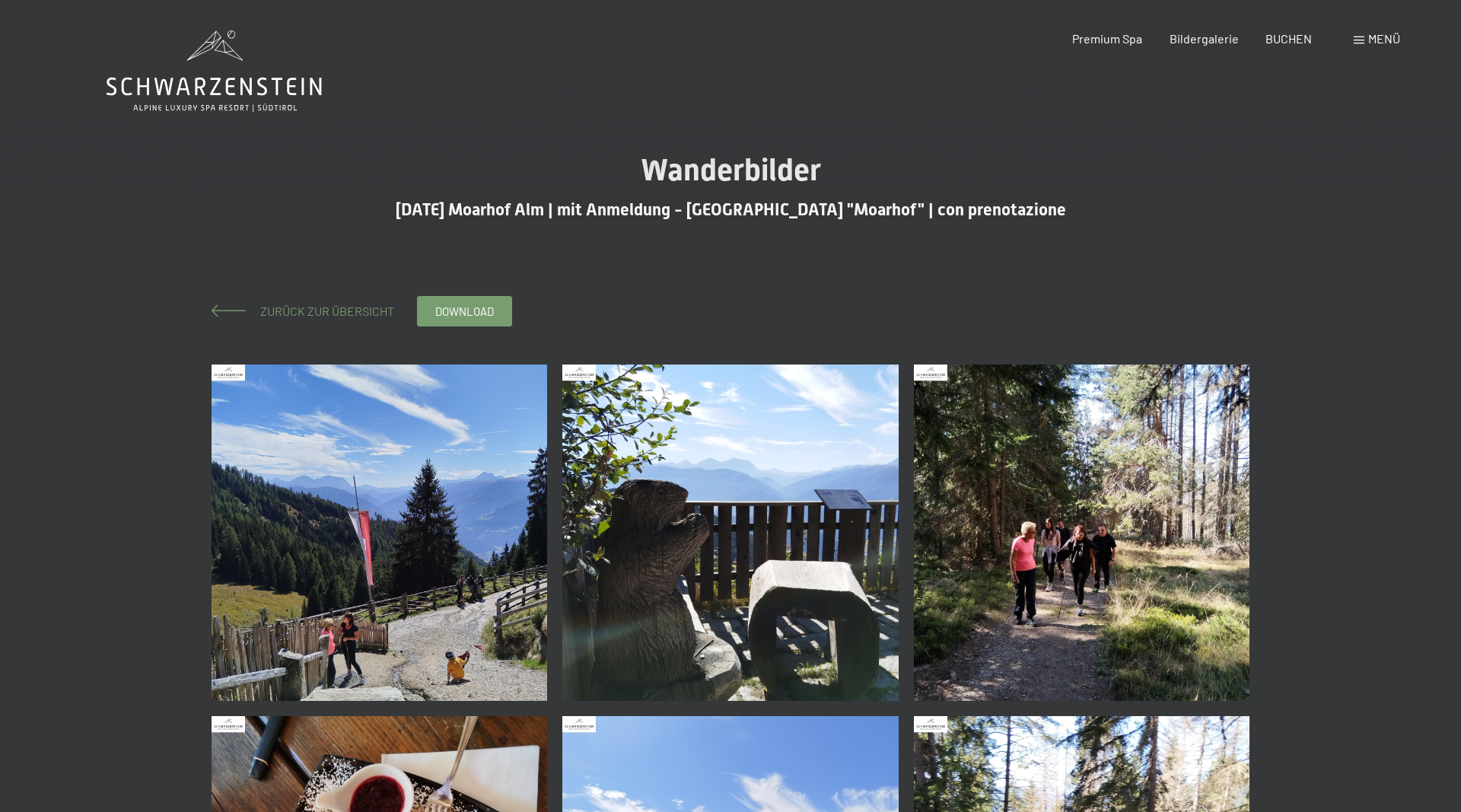
click at [298, 310] on span "Zurück zur Übersicht" at bounding box center [321, 311] width 146 height 15
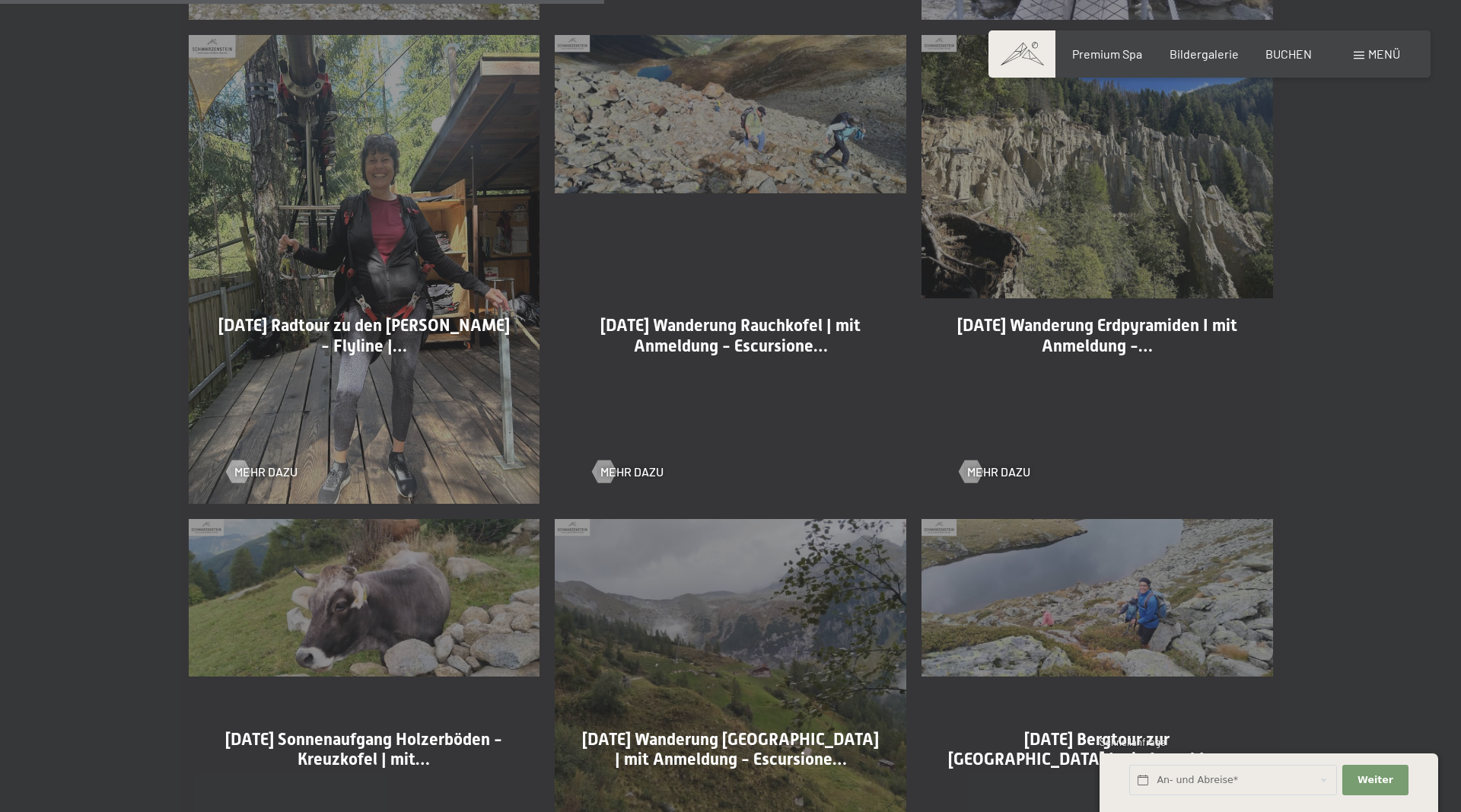
scroll to position [1863, 0]
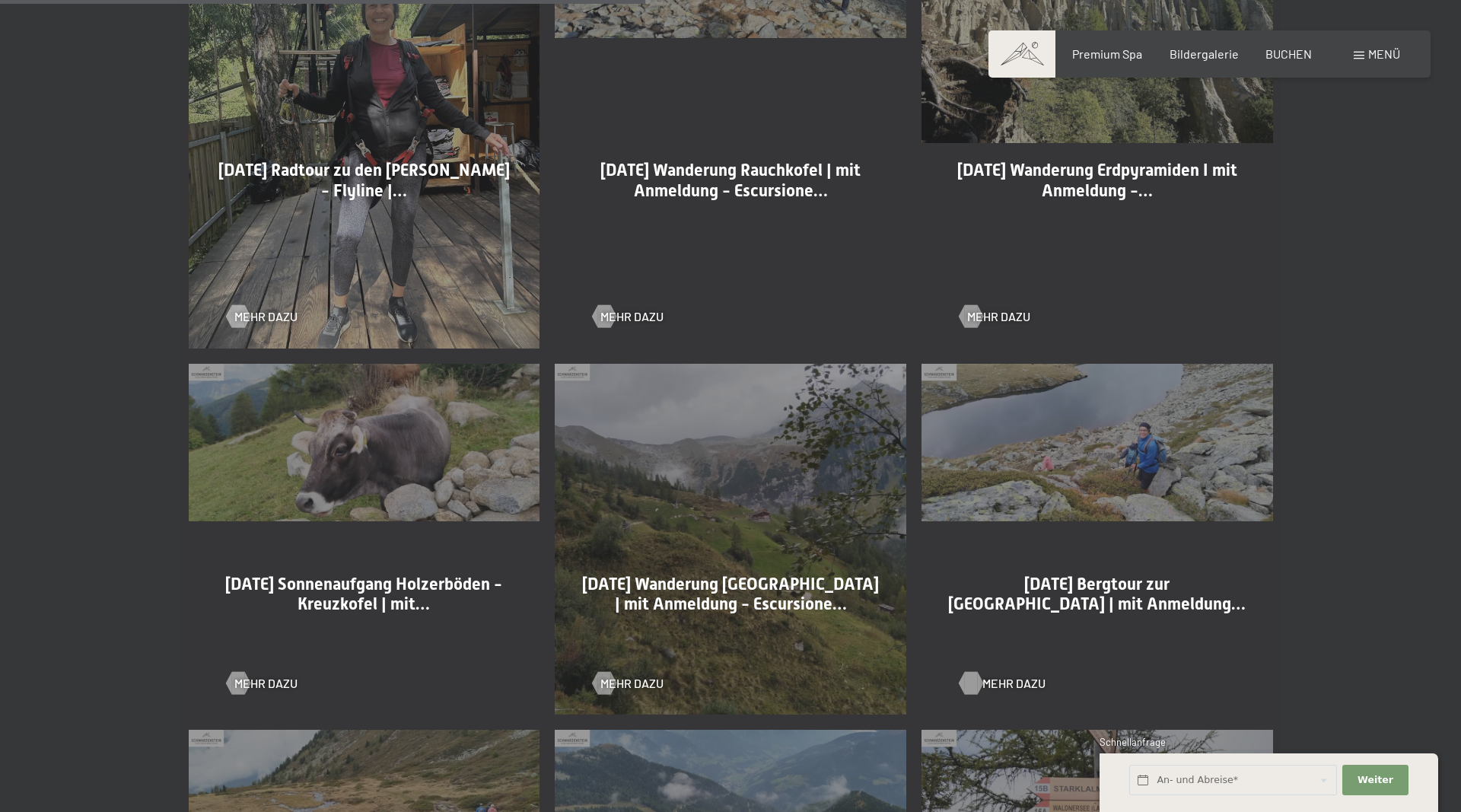
click at [977, 678] on div at bounding box center [970, 683] width 13 height 23
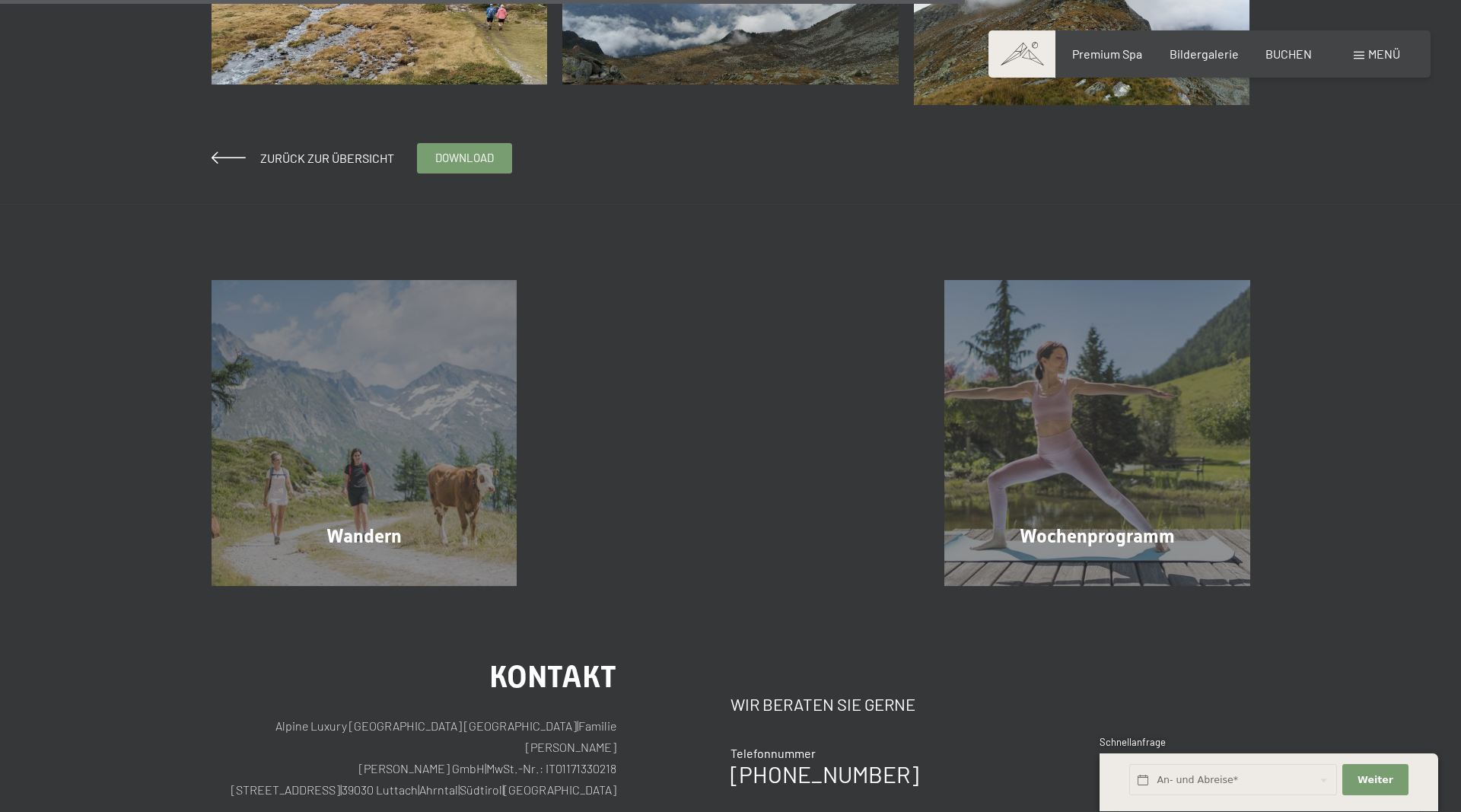
scroll to position [931, 0]
click at [358, 156] on span "Zurück zur Übersicht" at bounding box center [321, 157] width 146 height 15
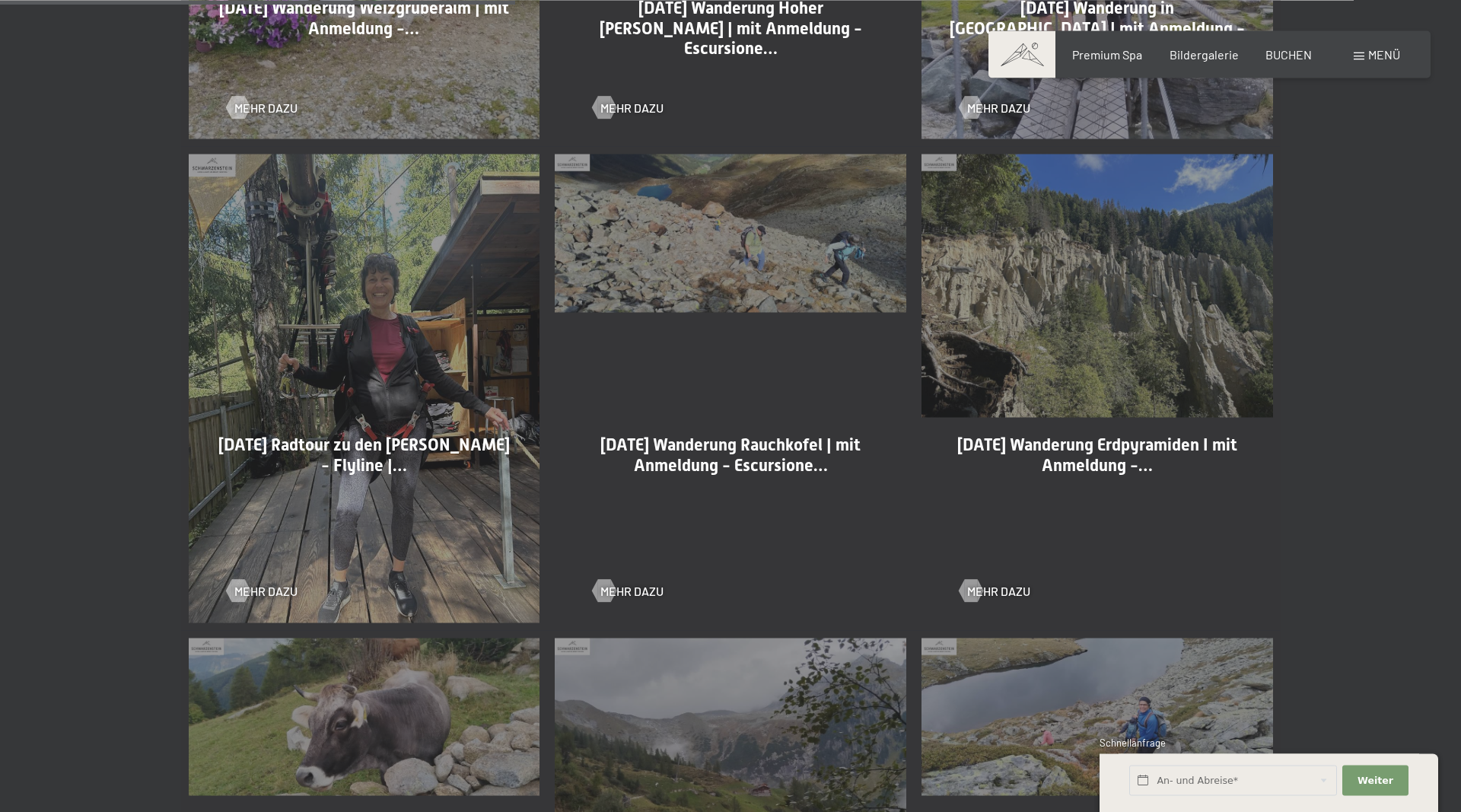
scroll to position [1630, 0]
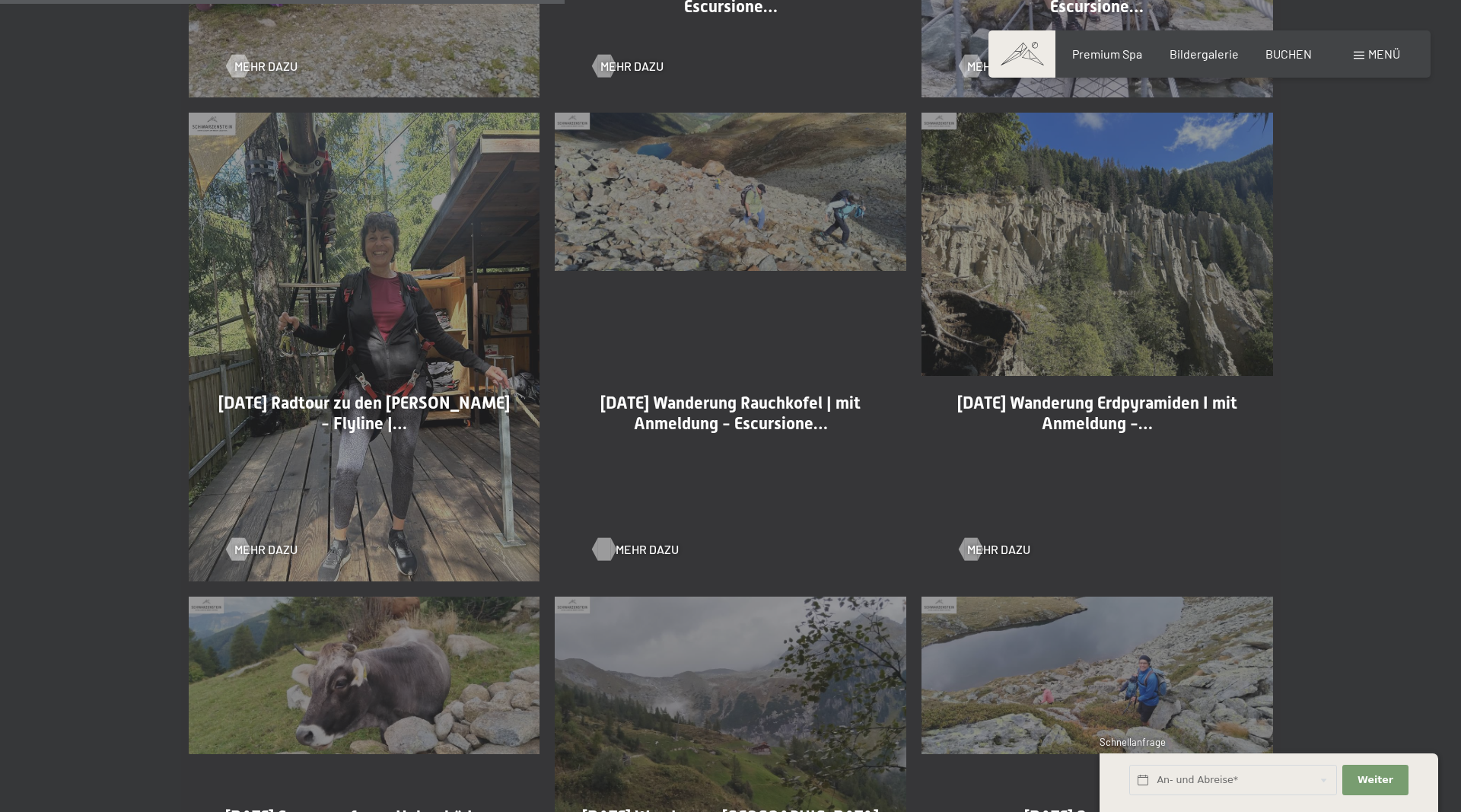
click at [653, 547] on span "Mehr dazu" at bounding box center [647, 549] width 63 height 17
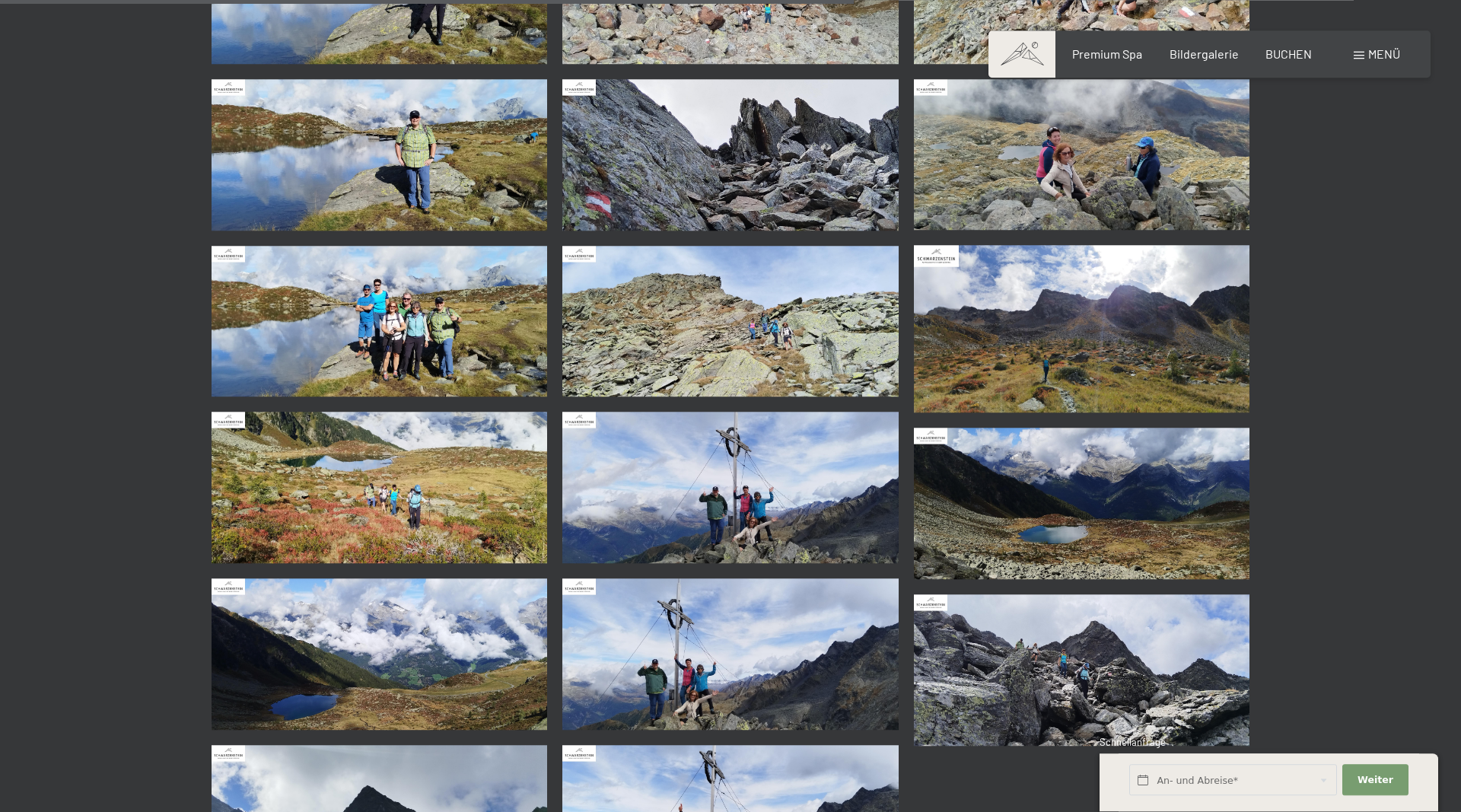
scroll to position [1785, 0]
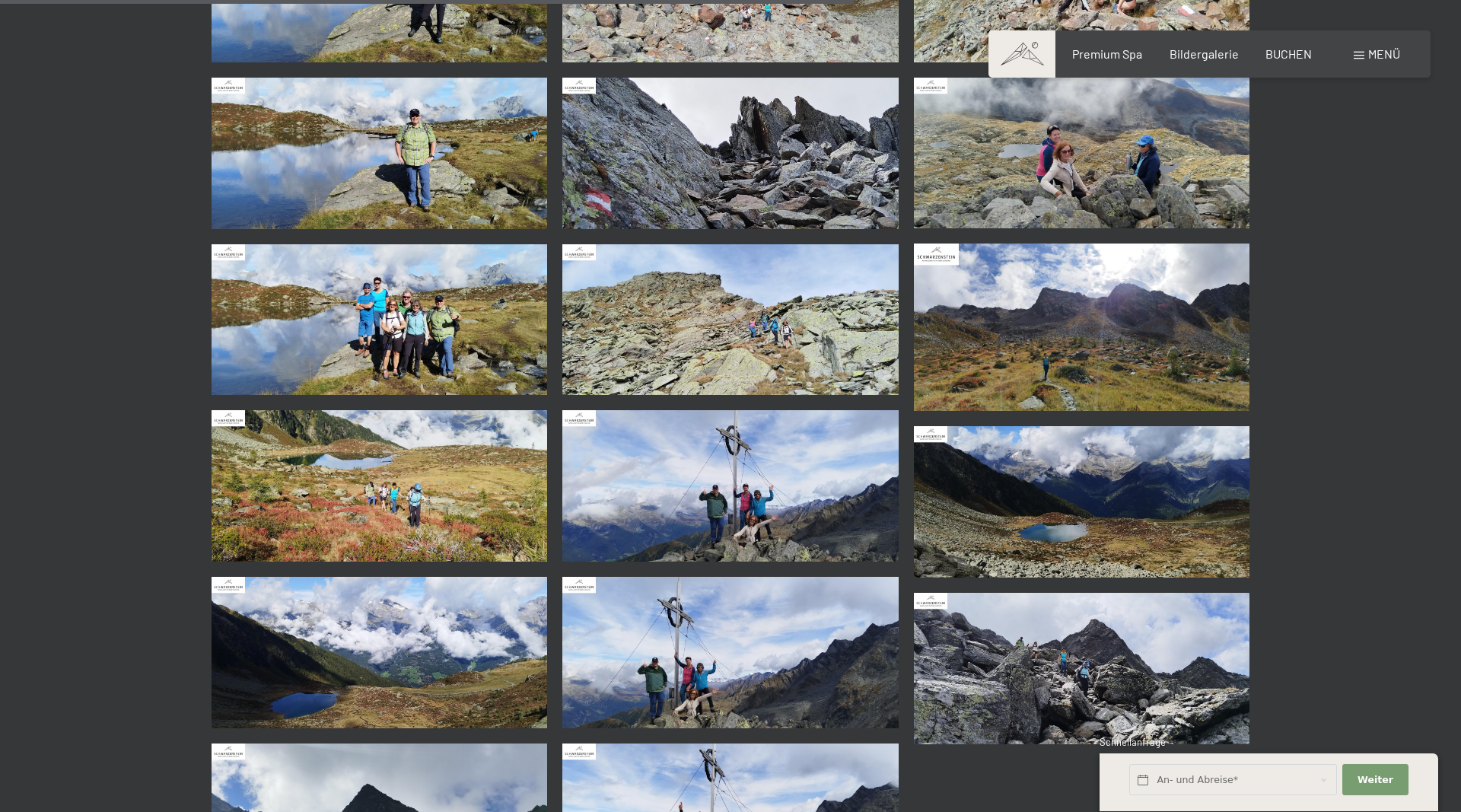
click at [717, 517] on img at bounding box center [730, 485] width 336 height 151
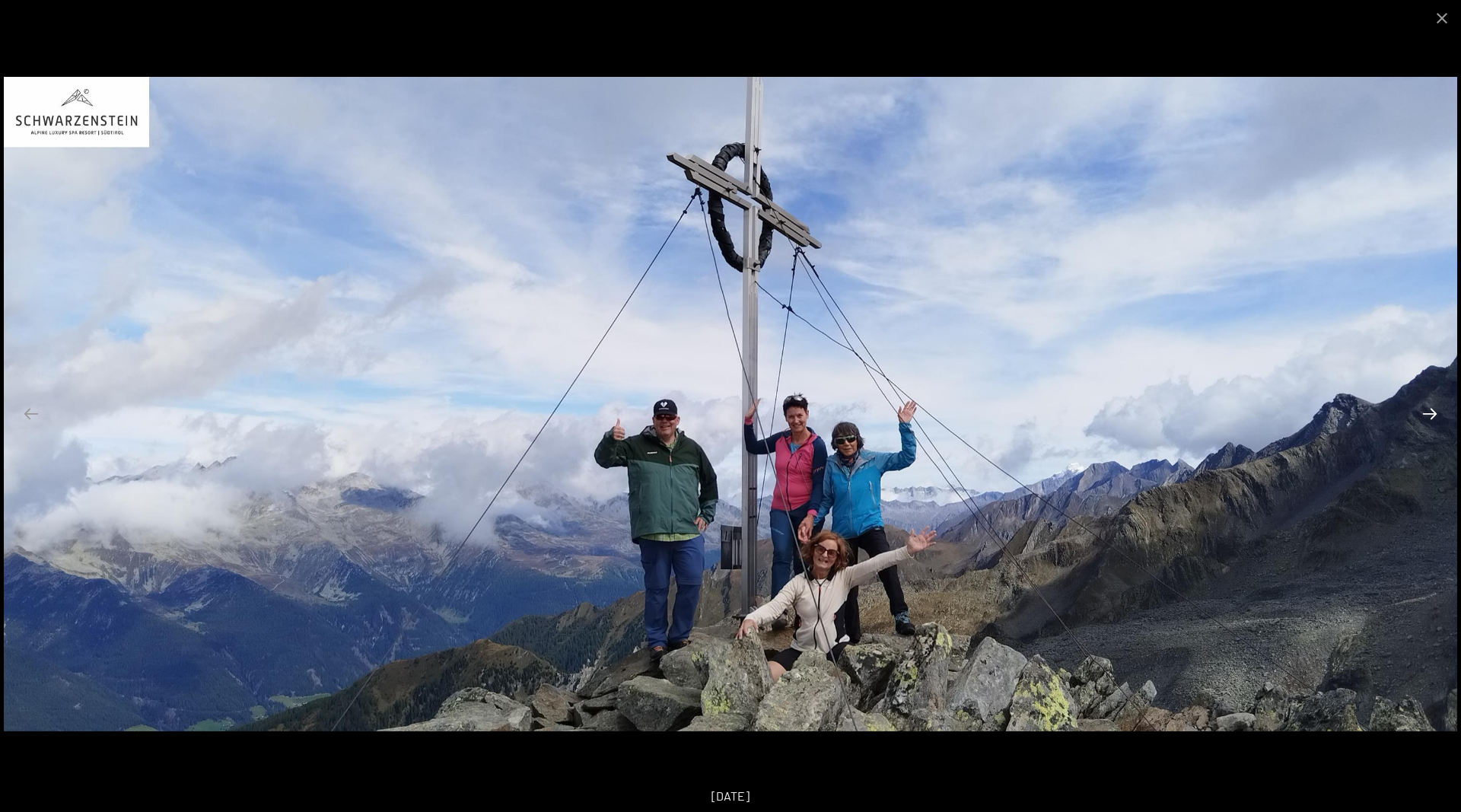
click at [1422, 413] on button "Next slide" at bounding box center [1430, 413] width 32 height 30
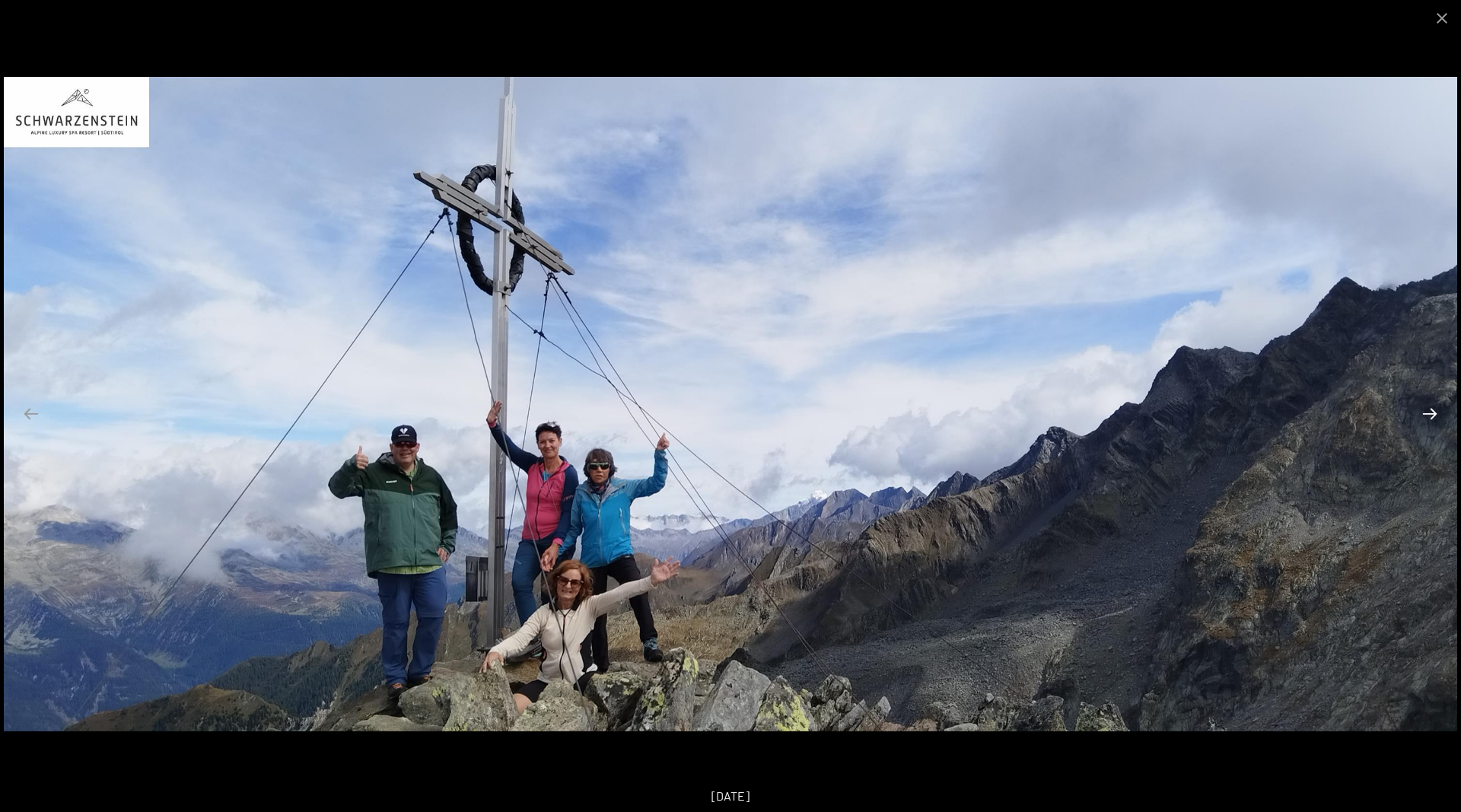
click at [1422, 413] on button "Next slide" at bounding box center [1430, 413] width 32 height 30
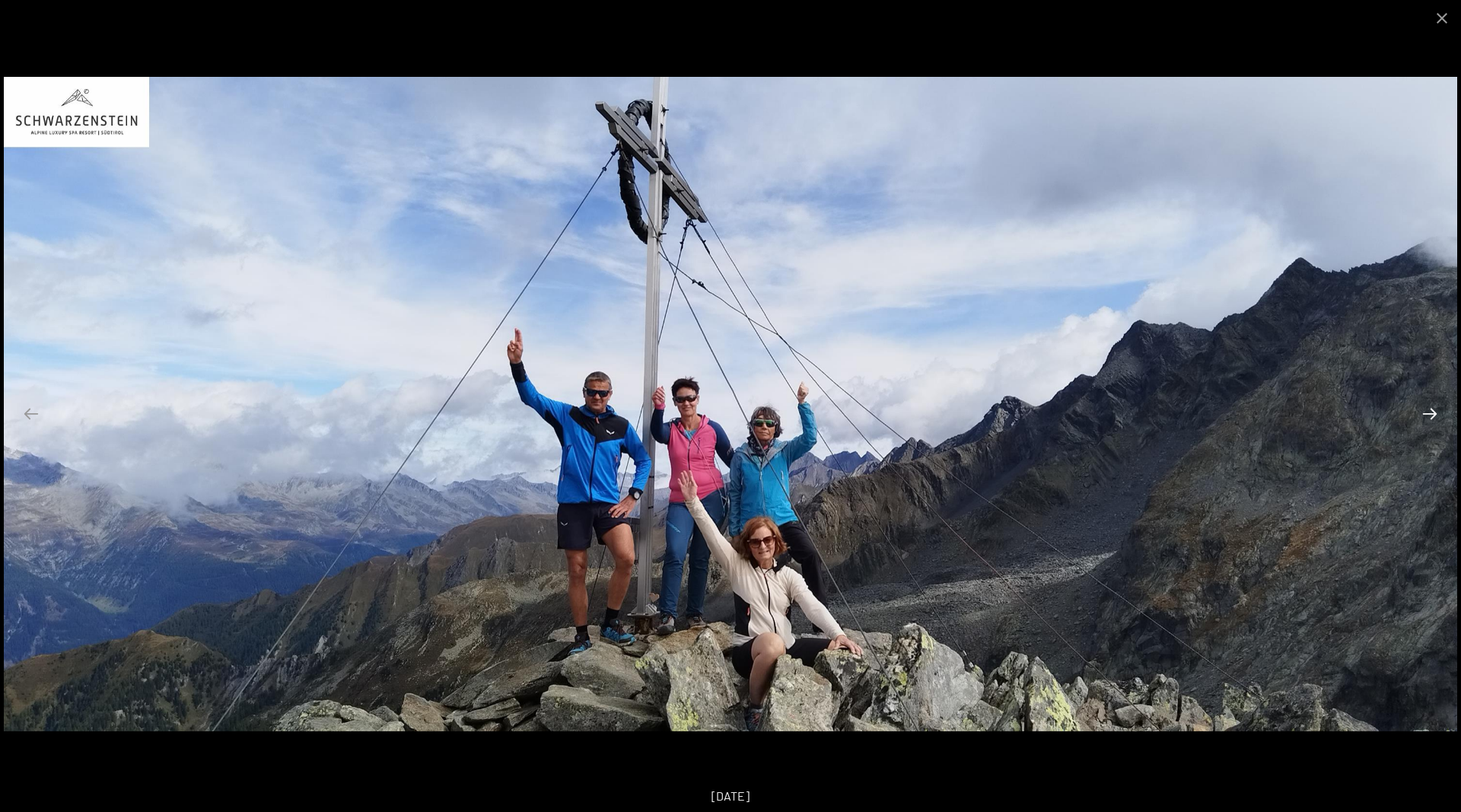
click at [1422, 413] on button "Next slide" at bounding box center [1430, 413] width 32 height 30
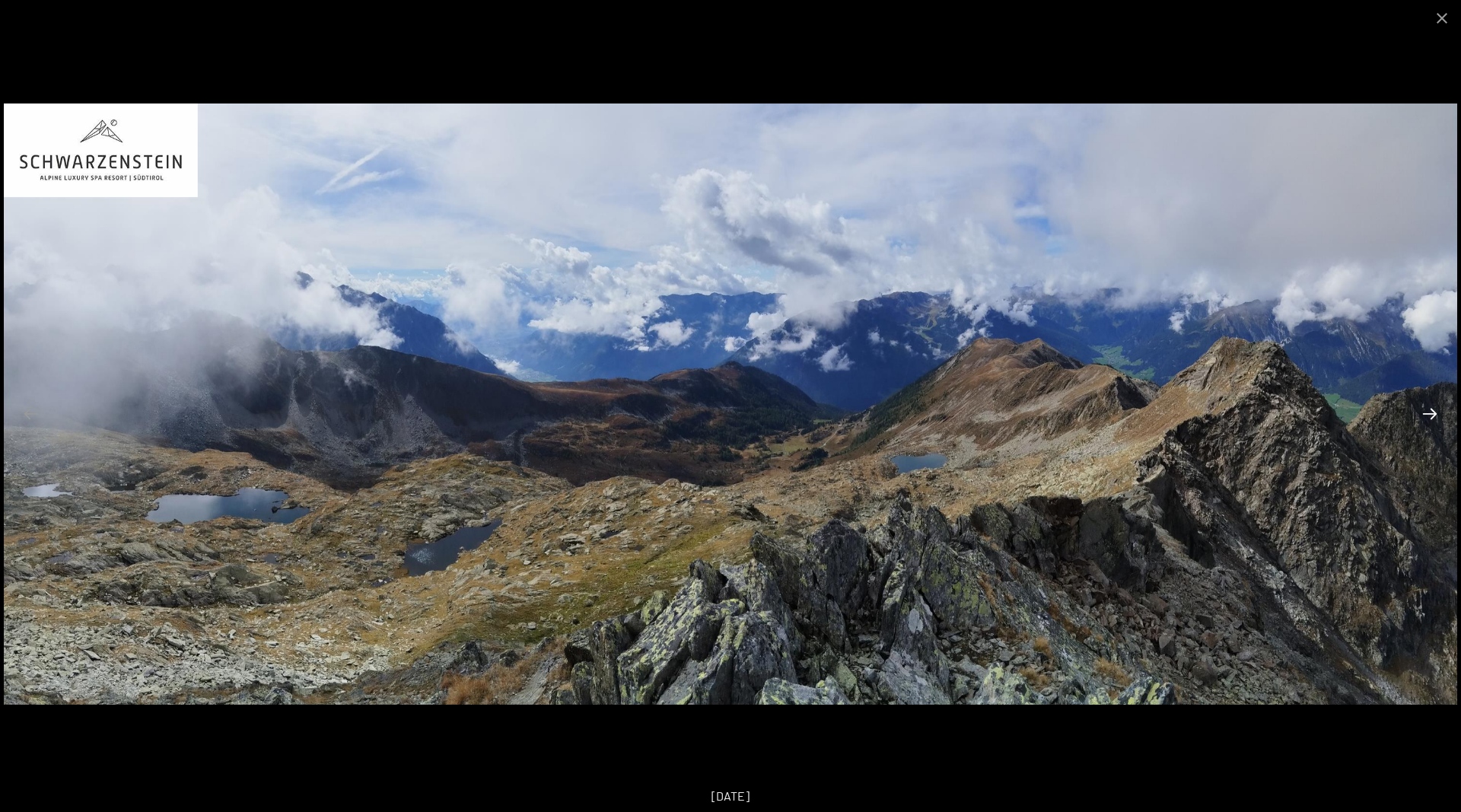
click at [1422, 413] on button "Next slide" at bounding box center [1430, 413] width 32 height 30
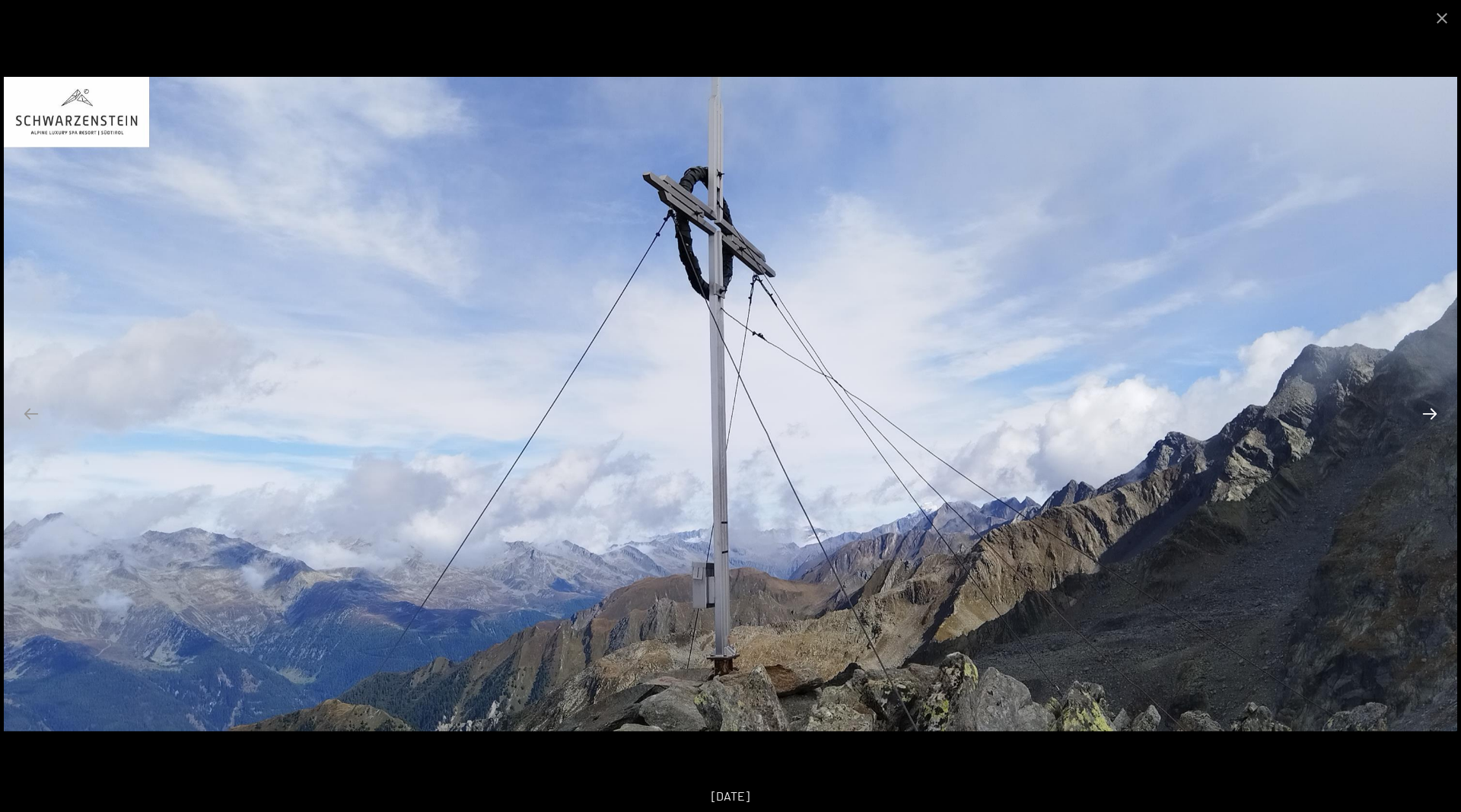
click at [1422, 413] on button "Next slide" at bounding box center [1430, 413] width 32 height 30
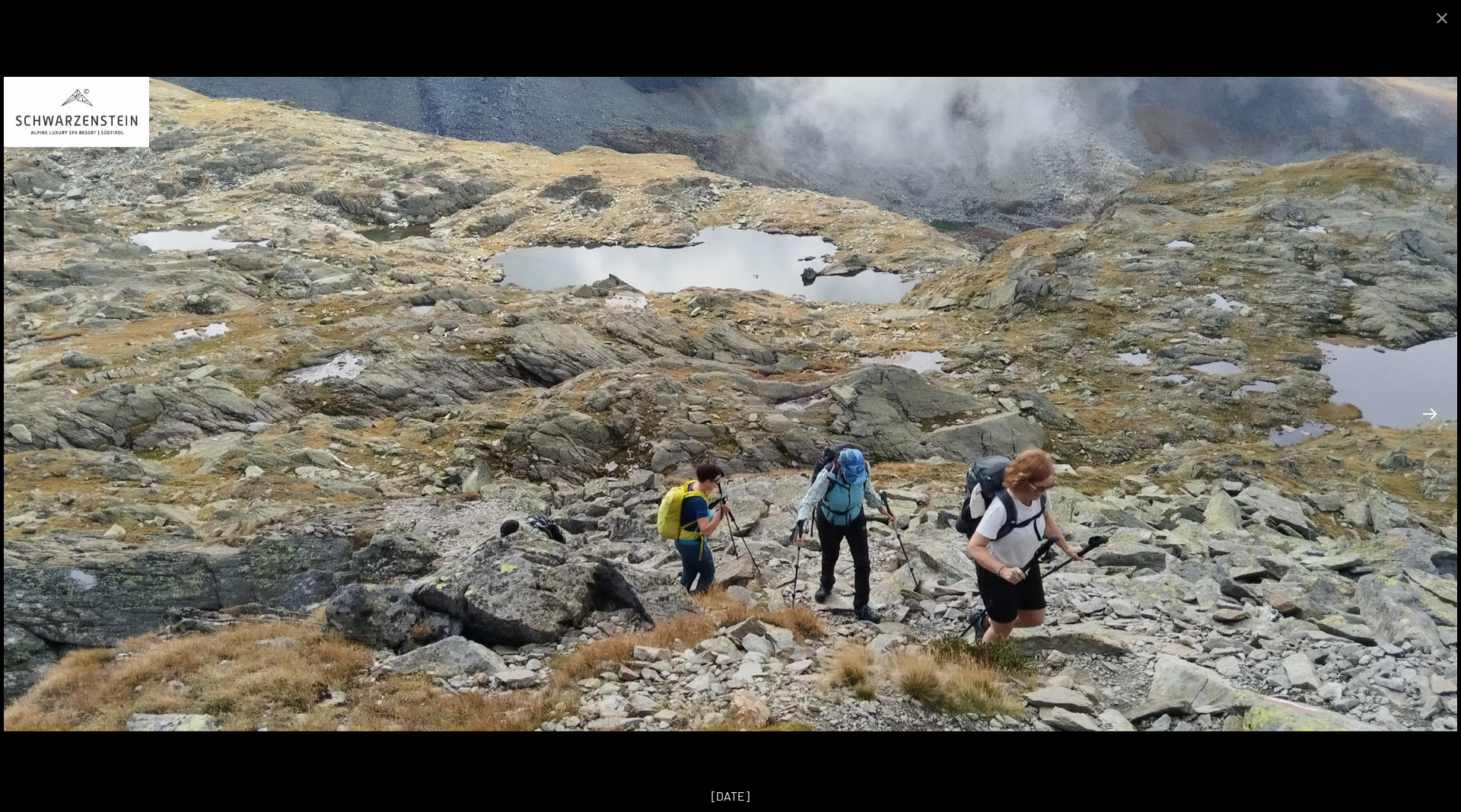
click at [1422, 413] on button "Next slide" at bounding box center [1430, 413] width 32 height 30
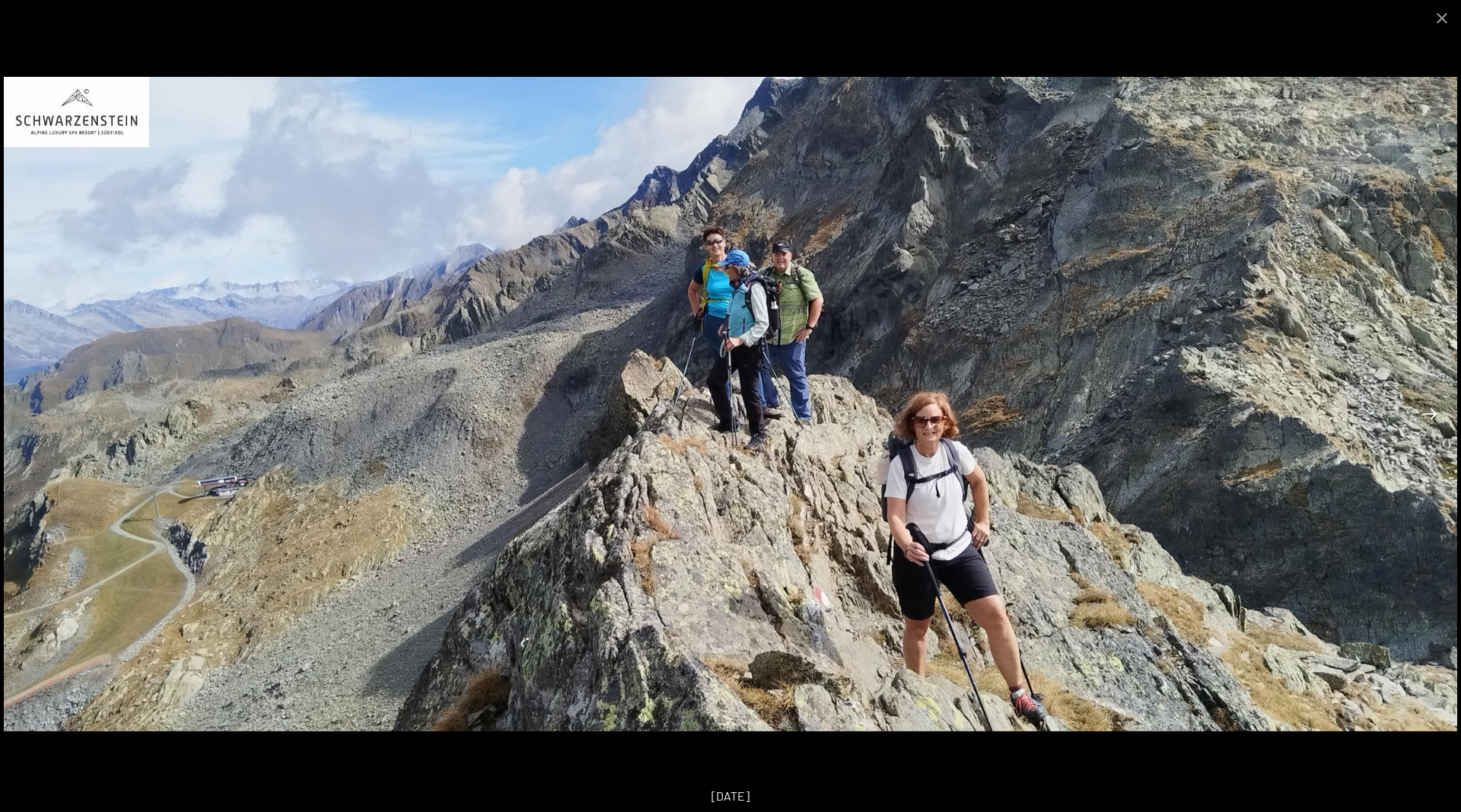
click at [1422, 413] on button "Next slide" at bounding box center [1430, 413] width 32 height 30
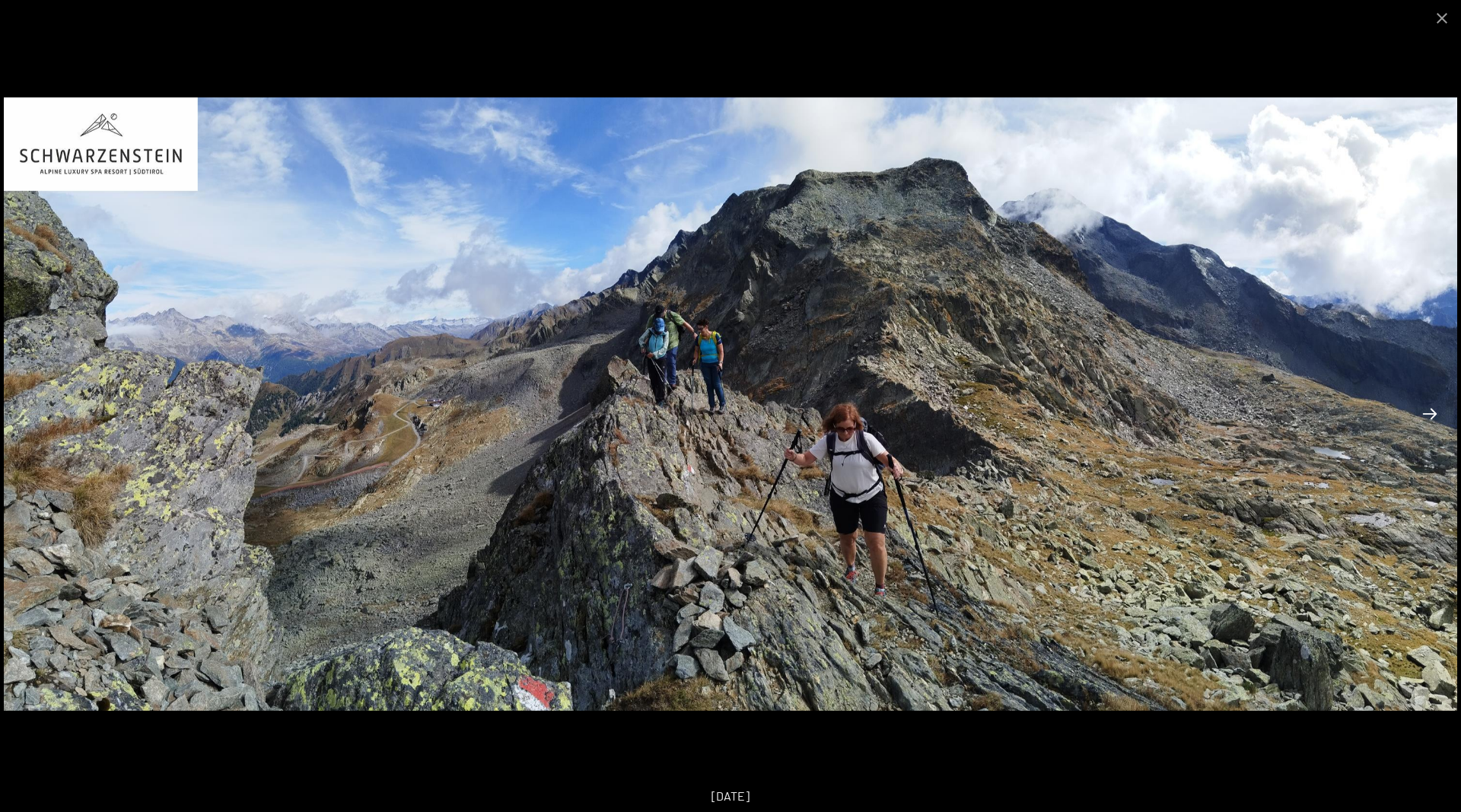
click at [1422, 413] on button "Next slide" at bounding box center [1430, 413] width 32 height 30
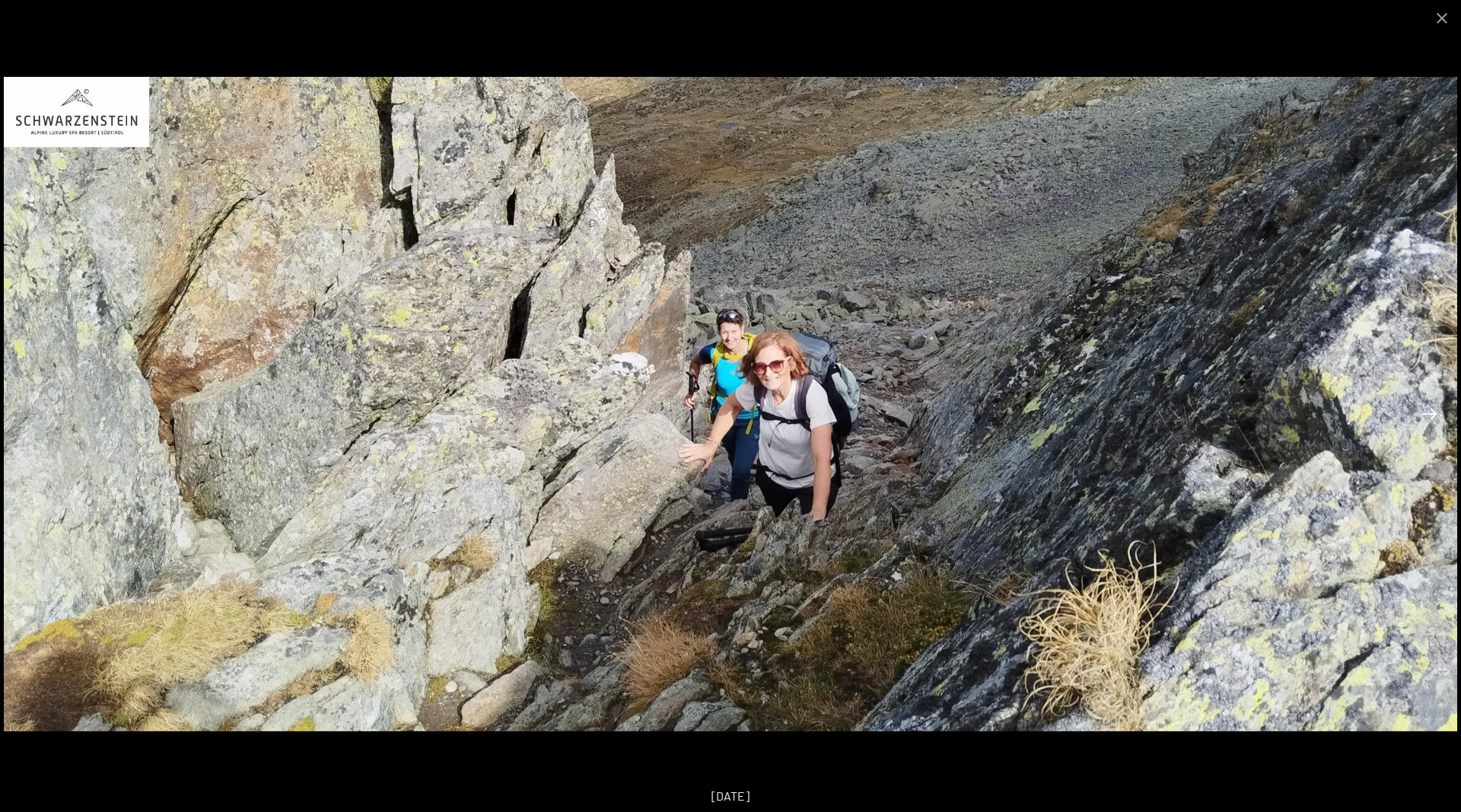
click at [1422, 413] on button "Next slide" at bounding box center [1430, 413] width 32 height 30
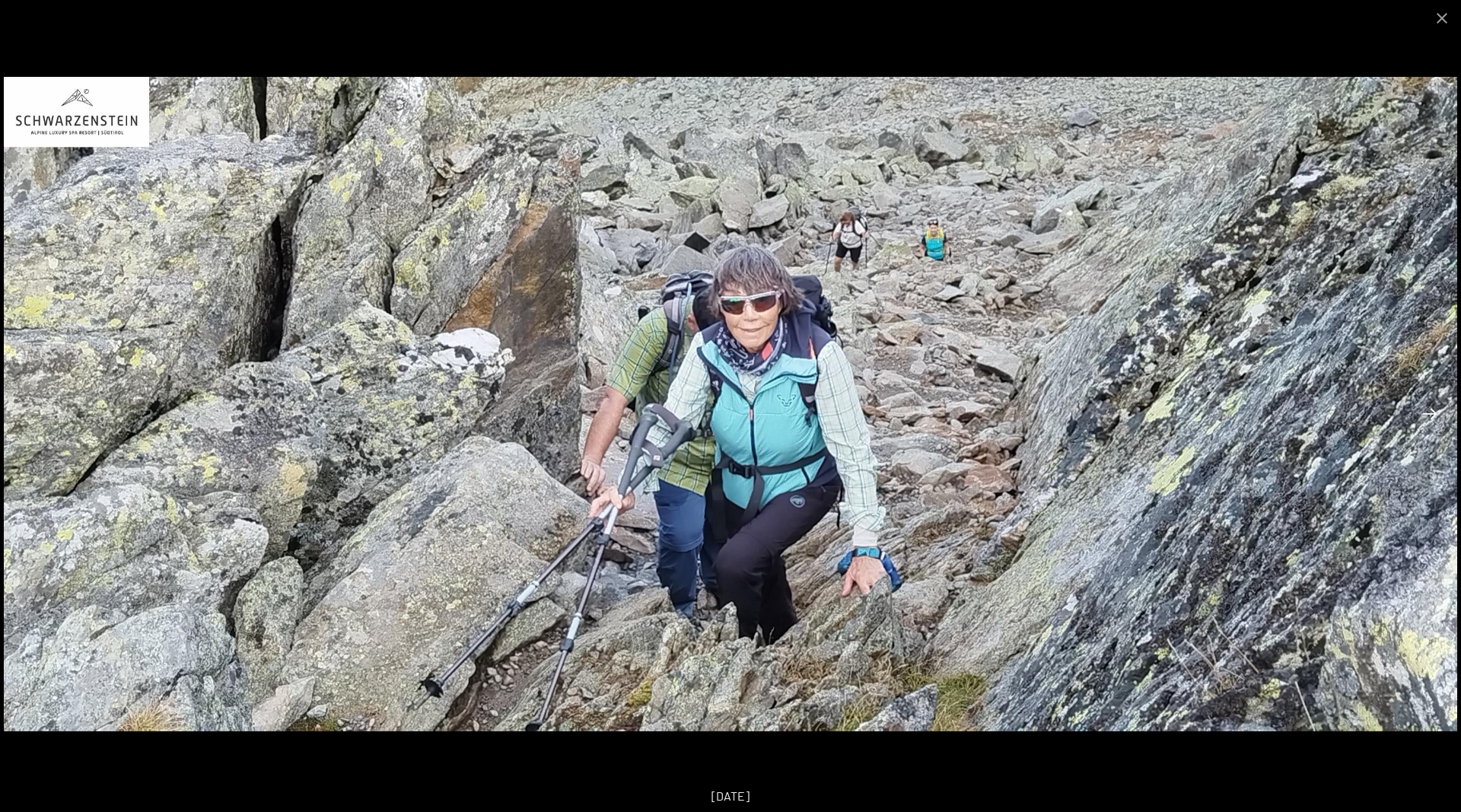
click at [1422, 413] on button "Next slide" at bounding box center [1430, 413] width 32 height 30
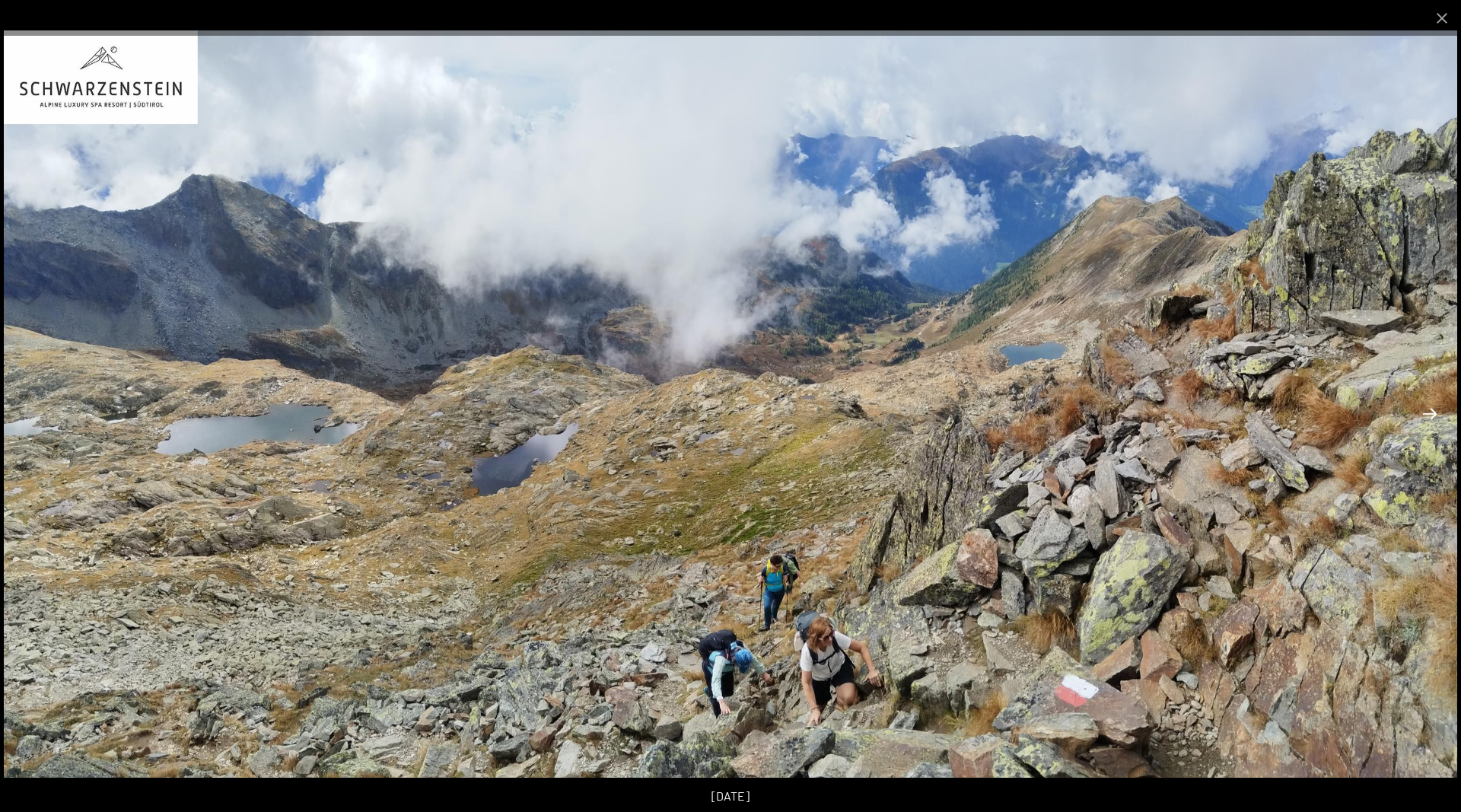
click at [1422, 413] on button "Next slide" at bounding box center [1430, 413] width 32 height 30
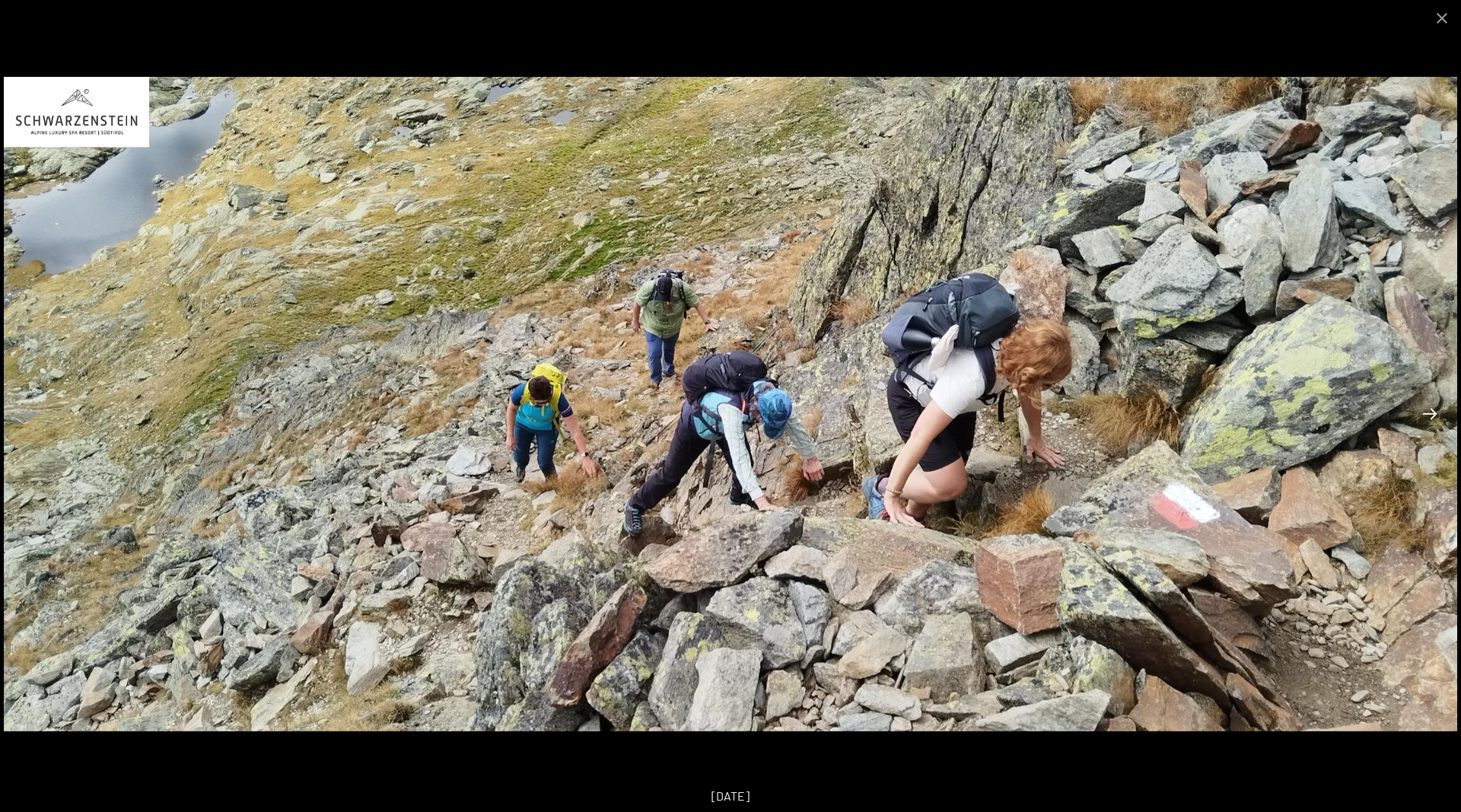
click at [1422, 413] on button "Next slide" at bounding box center [1430, 413] width 32 height 30
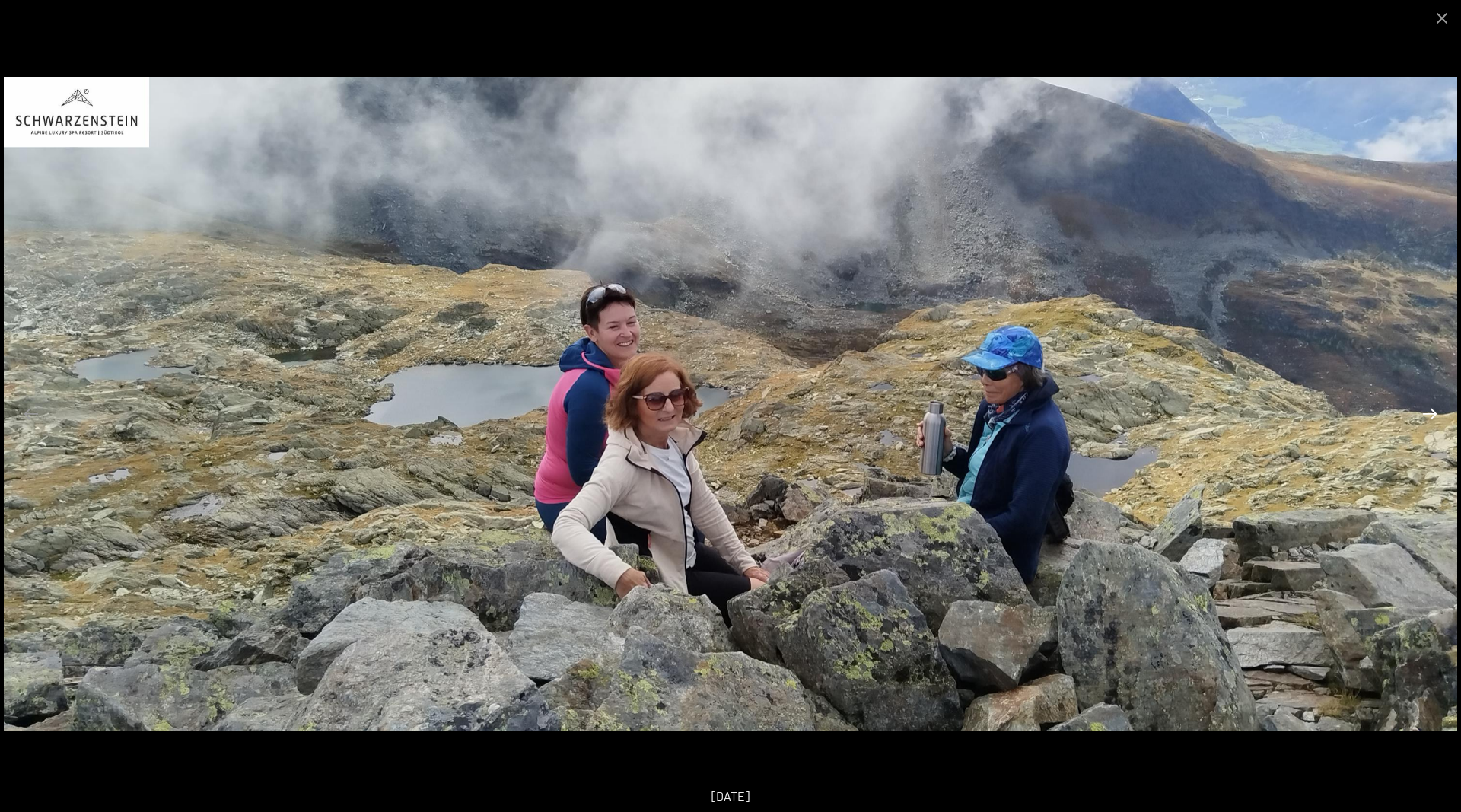
click at [1422, 413] on button "Next slide" at bounding box center [1430, 413] width 32 height 30
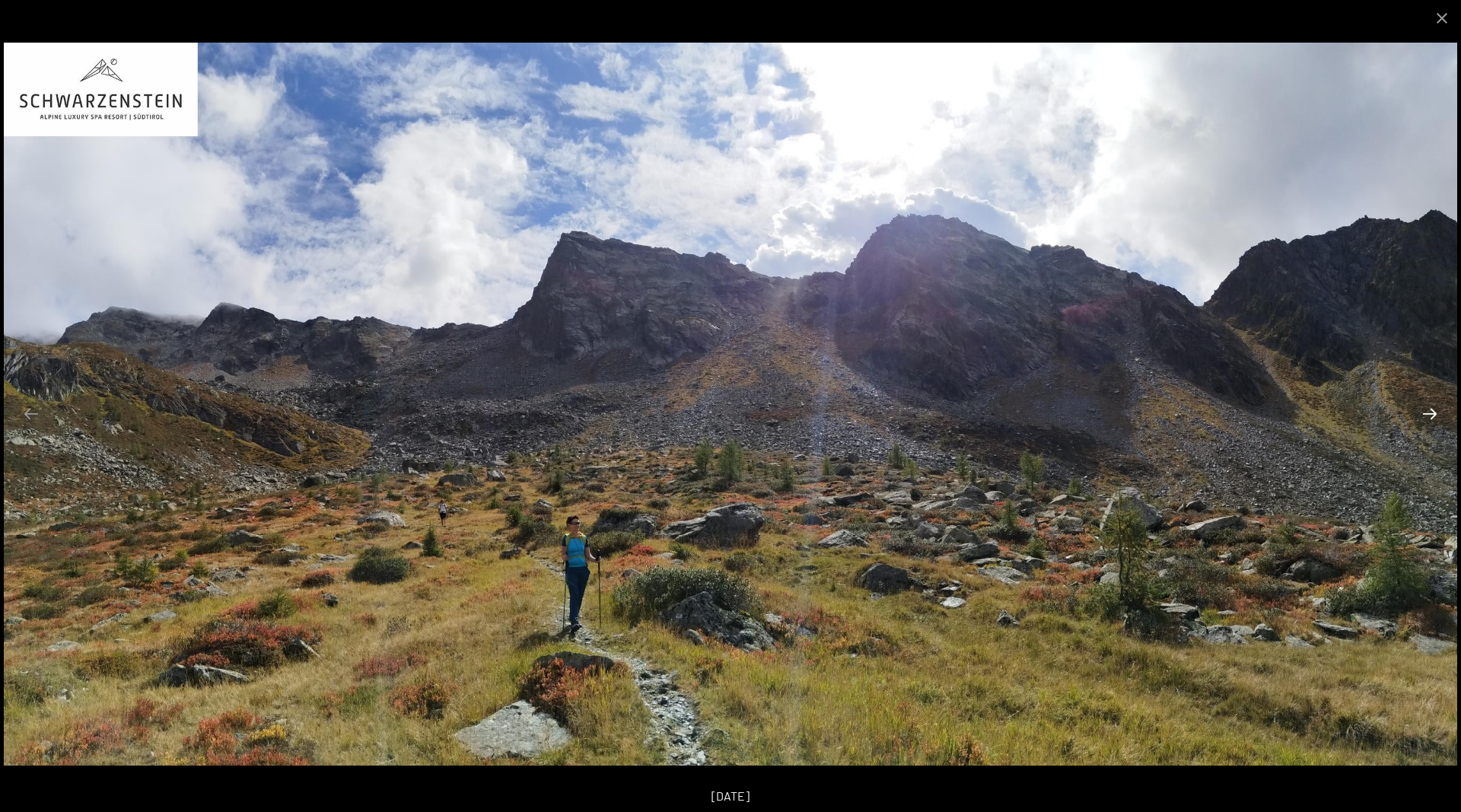
click at [1422, 413] on button "Next slide" at bounding box center [1430, 413] width 32 height 30
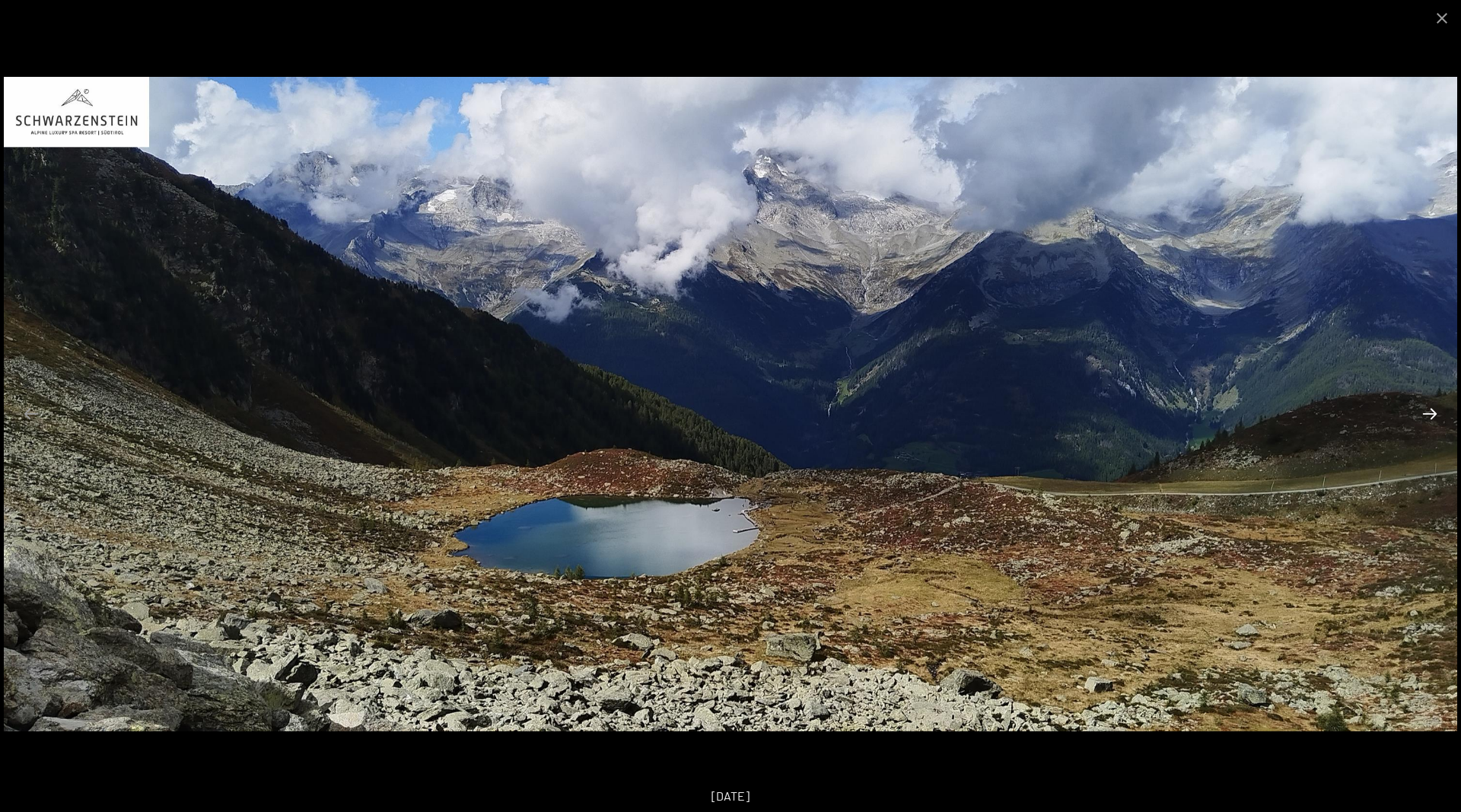
click at [1422, 413] on button "Next slide" at bounding box center [1430, 413] width 32 height 30
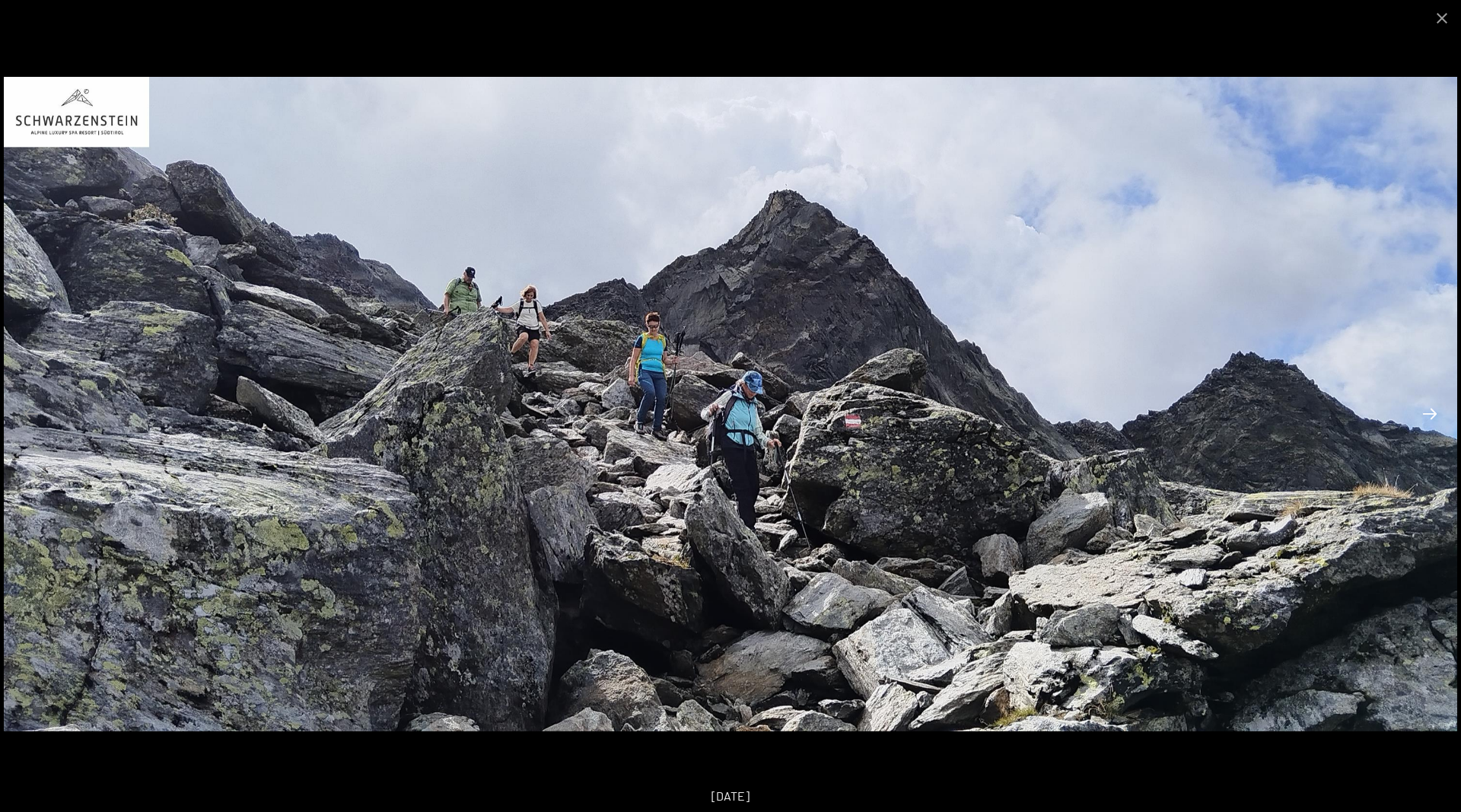
click at [1422, 413] on button "Next slide" at bounding box center [1430, 413] width 32 height 30
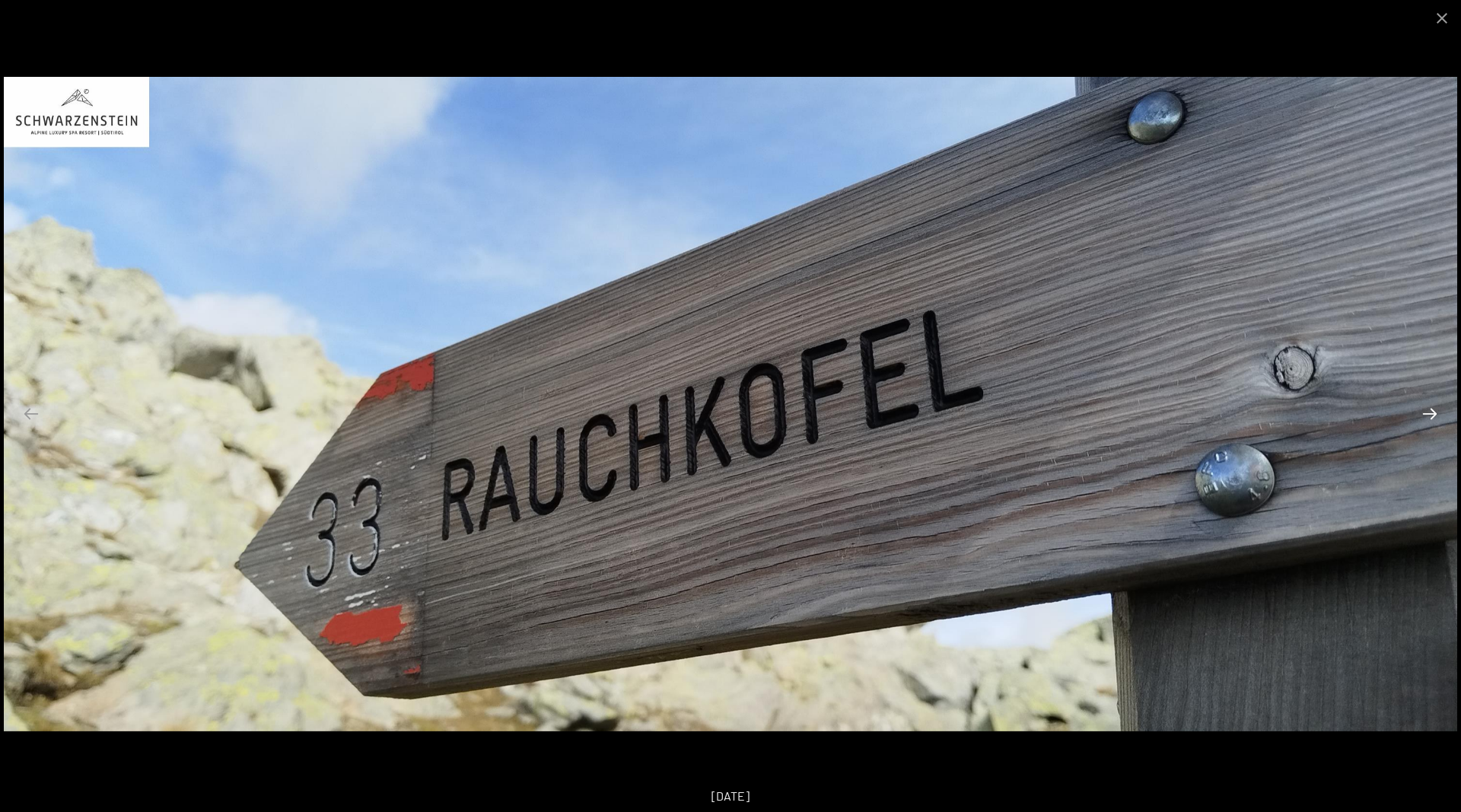
click at [1427, 424] on button "Next slide" at bounding box center [1430, 413] width 32 height 30
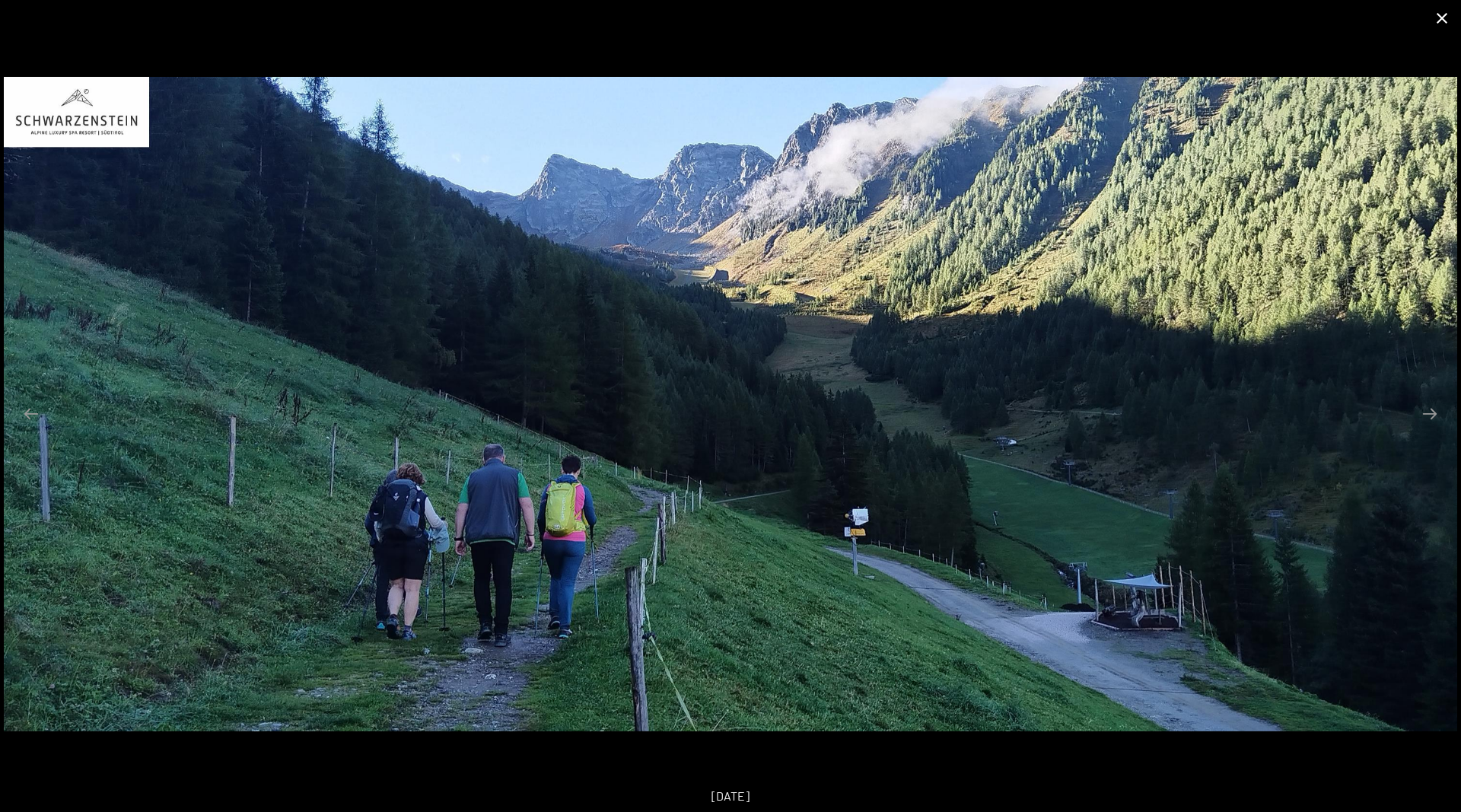
click at [1444, 17] on button "Close gallery" at bounding box center [1442, 17] width 38 height 36
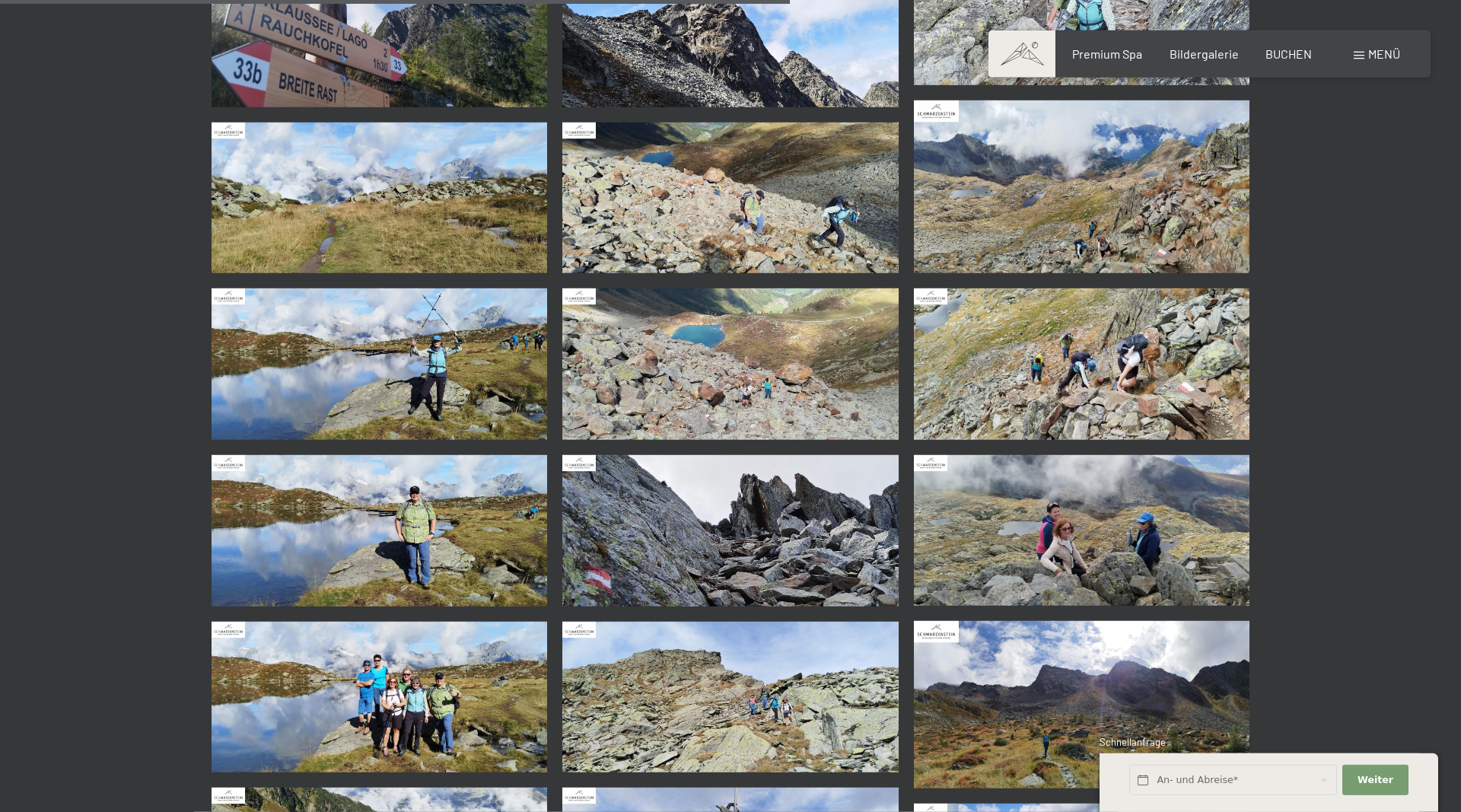
scroll to position [1319, 0]
